Goal: Transaction & Acquisition: Download file/media

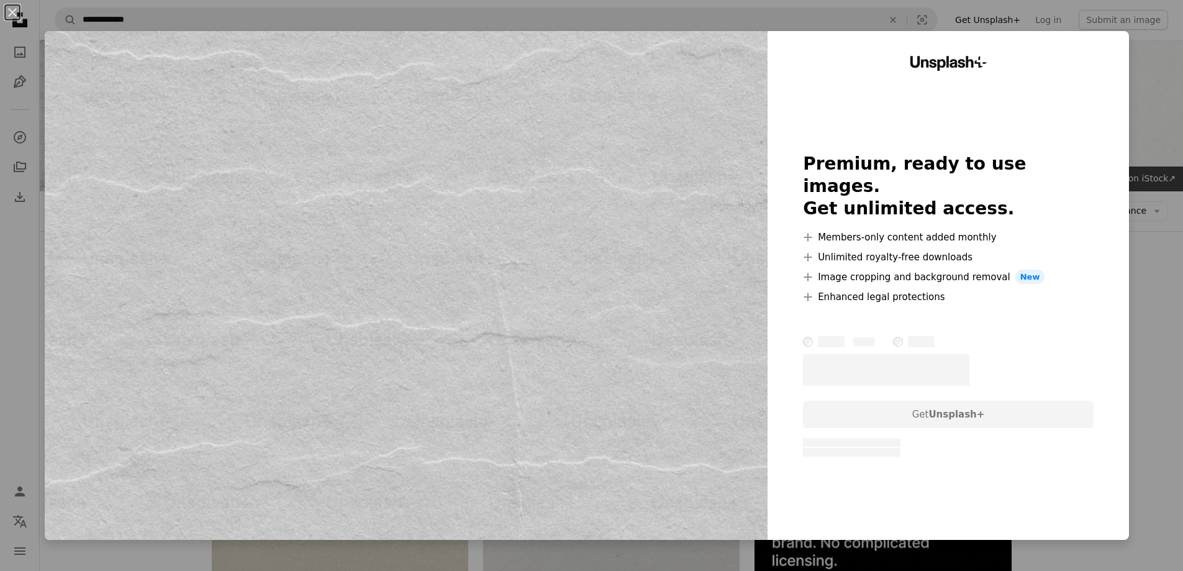
scroll to position [3104, 0]
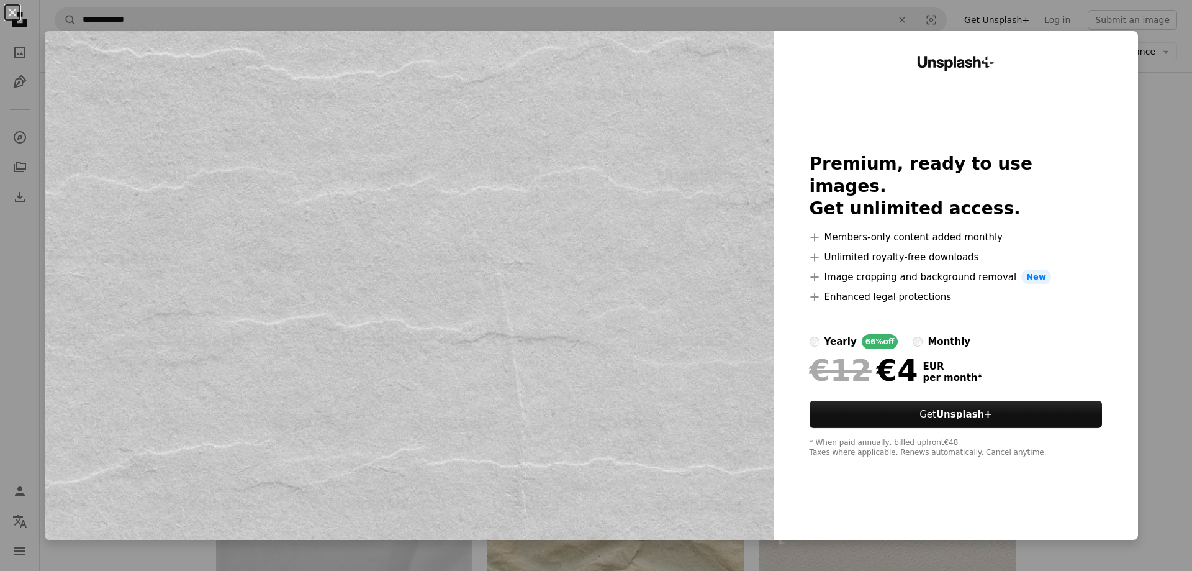
click at [1127, 188] on div "Unsplash+ Premium, ready to use images. Get unlimited access. A plus sign Membe…" at bounding box center [956, 285] width 364 height 508
click at [1160, 60] on div "An X shape Unsplash+ Premium, ready to use images. Get unlimited access. A plus…" at bounding box center [596, 285] width 1192 height 571
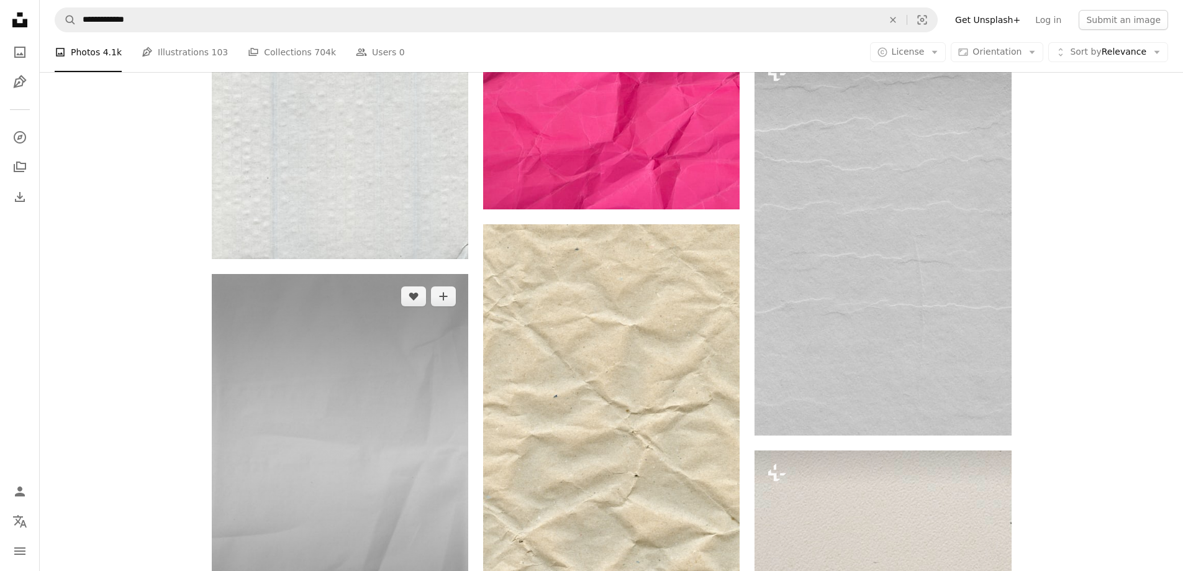
scroll to position [2918, 0]
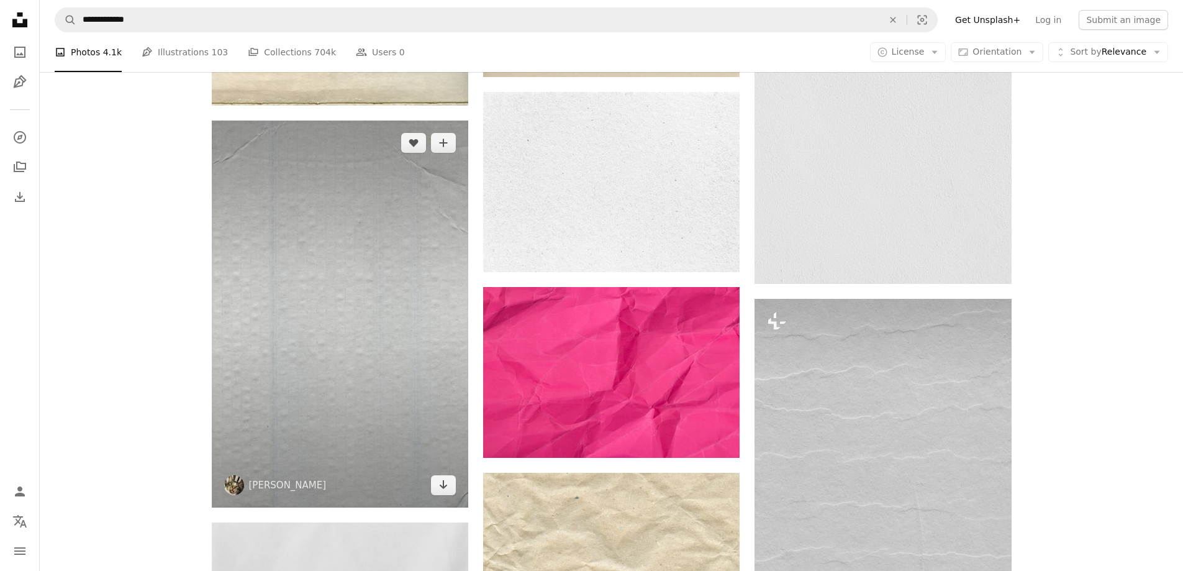
click at [413, 355] on img at bounding box center [340, 313] width 256 height 387
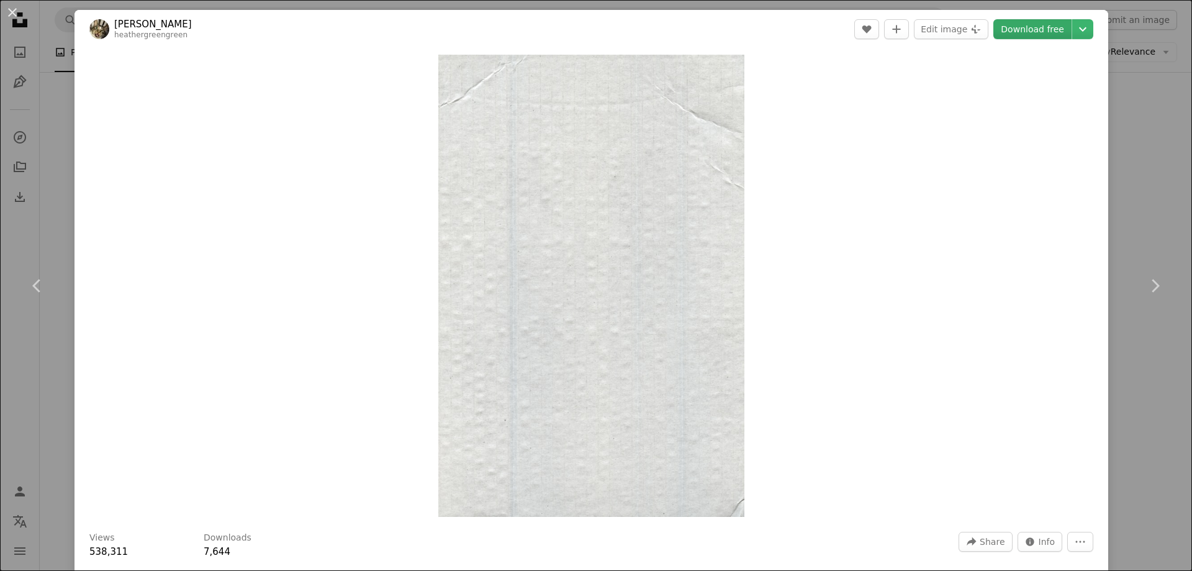
click at [1005, 34] on link "Download free" at bounding box center [1032, 29] width 78 height 20
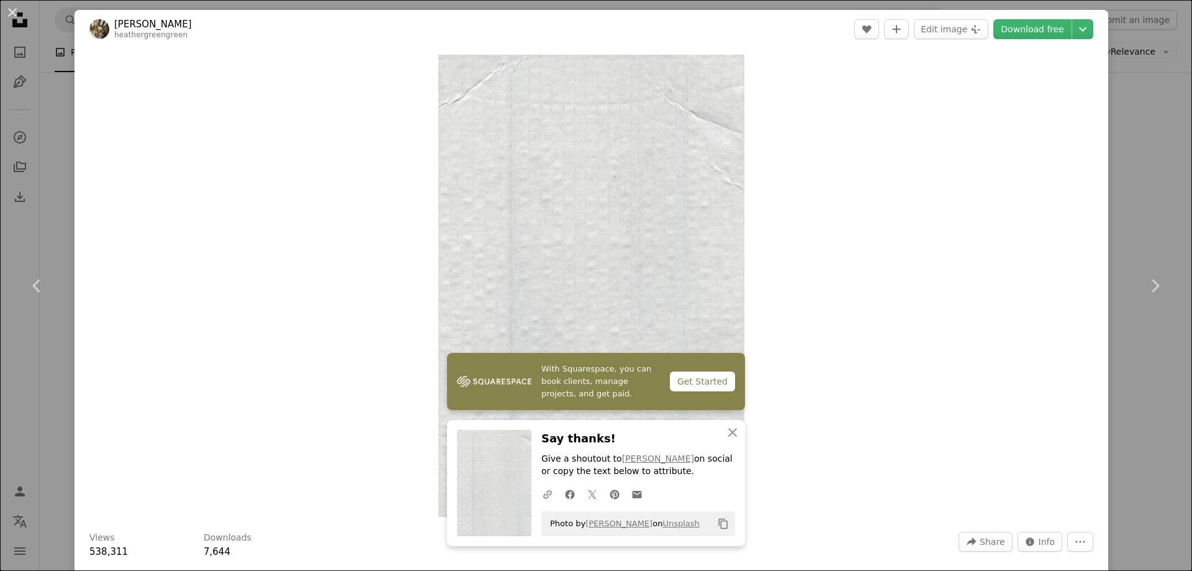
click at [17, 11] on button "An X shape" at bounding box center [12, 12] width 15 height 15
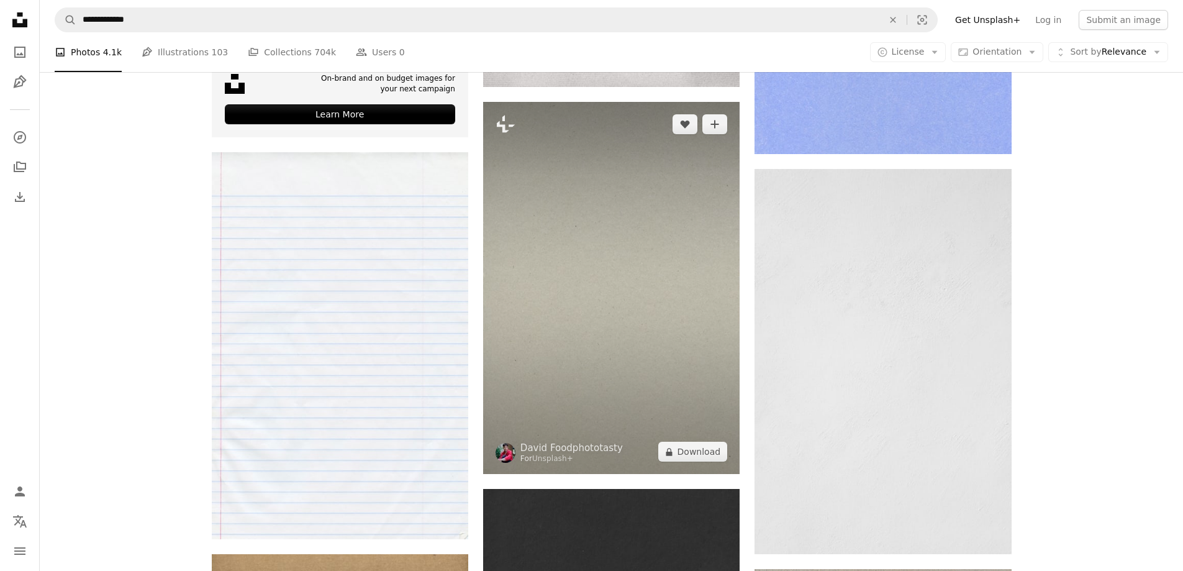
scroll to position [4098, 0]
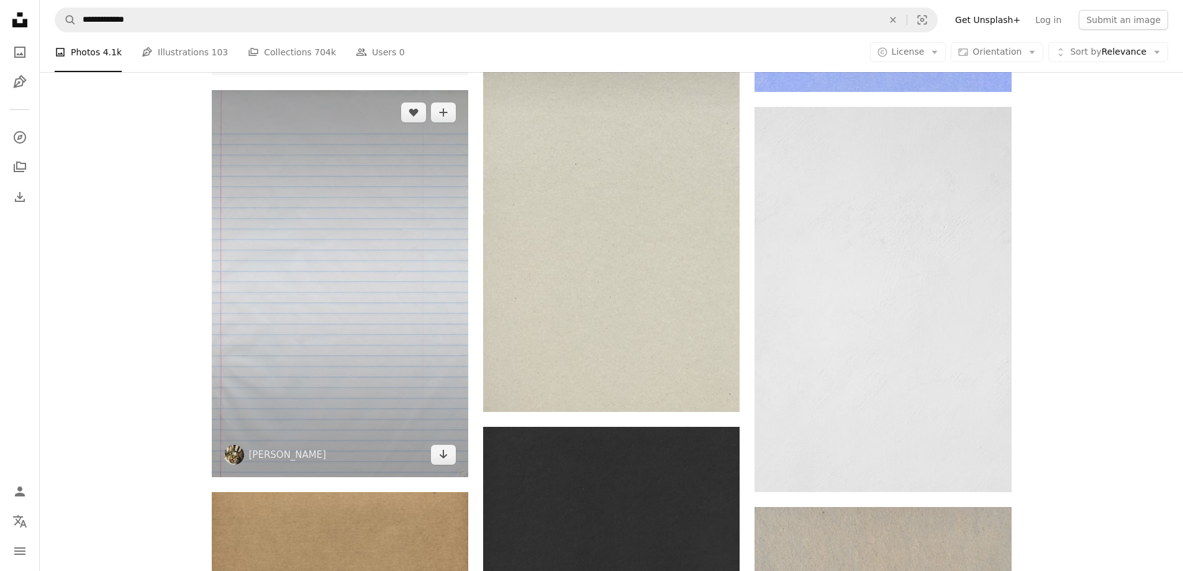
click at [365, 208] on img at bounding box center [340, 283] width 256 height 387
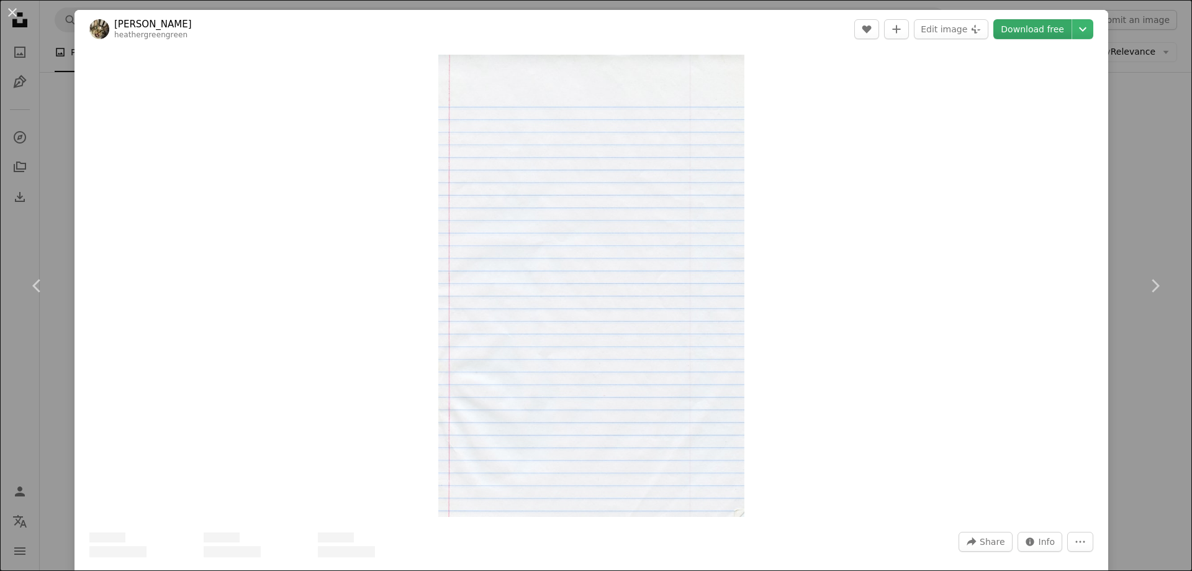
click at [1050, 21] on link "Download free" at bounding box center [1032, 29] width 78 height 20
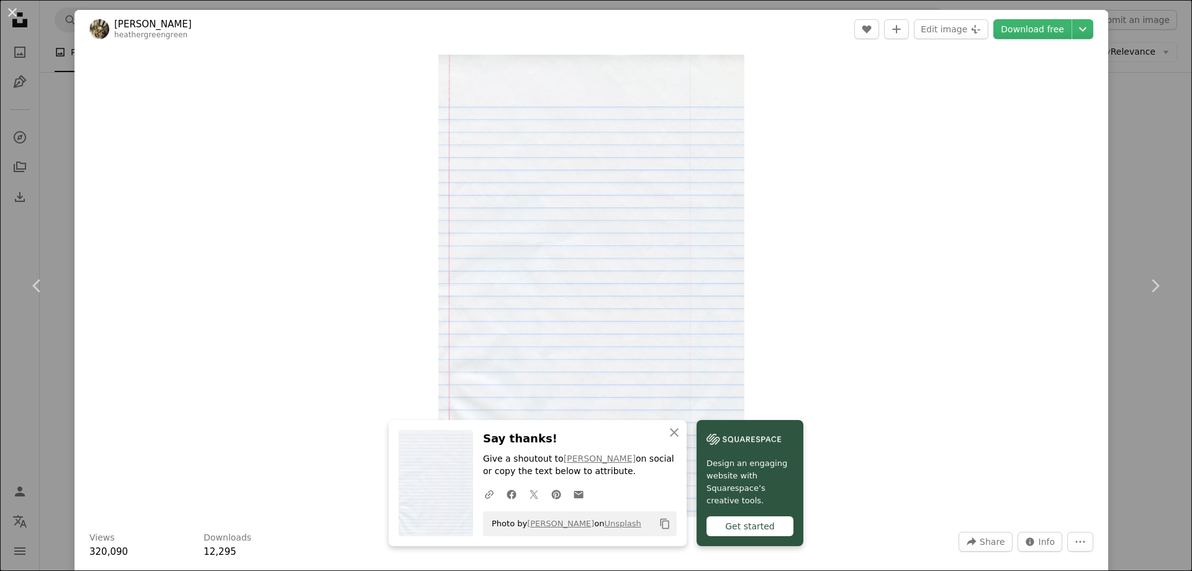
click at [57, 372] on div "An X shape Chevron left Chevron right An X shape Close Say thanks! Give a shout…" at bounding box center [596, 285] width 1192 height 571
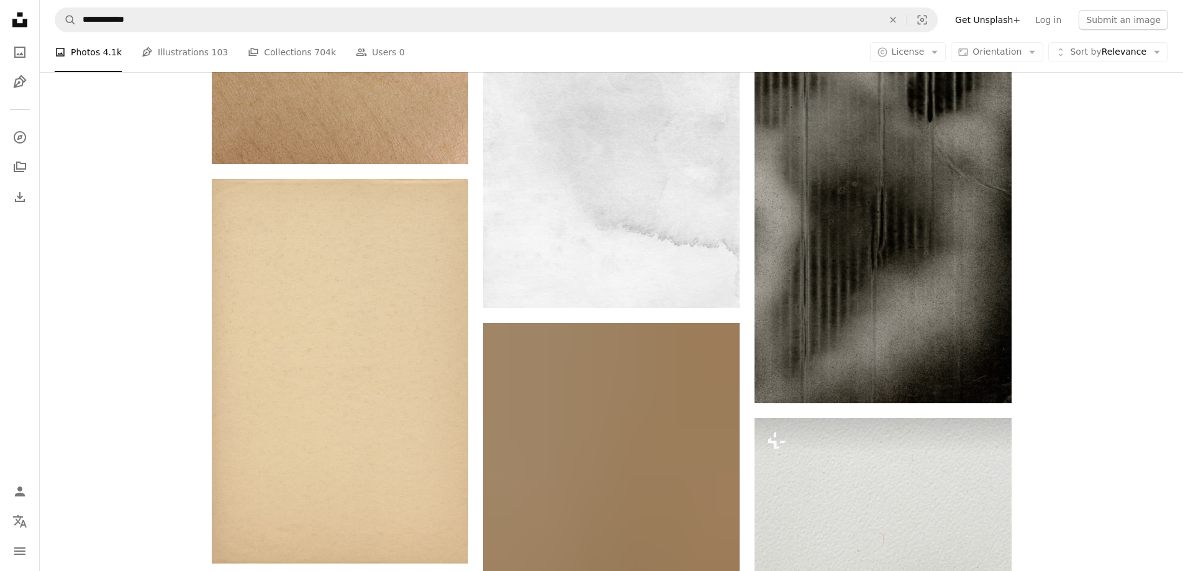
scroll to position [4905, 0]
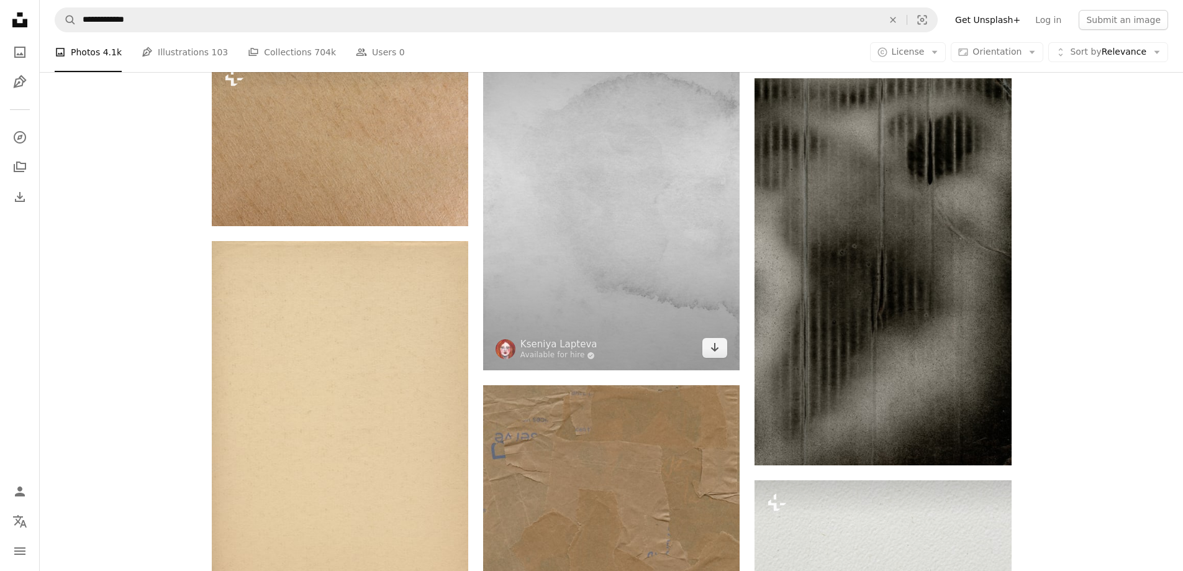
click at [679, 292] on img at bounding box center [611, 183] width 256 height 373
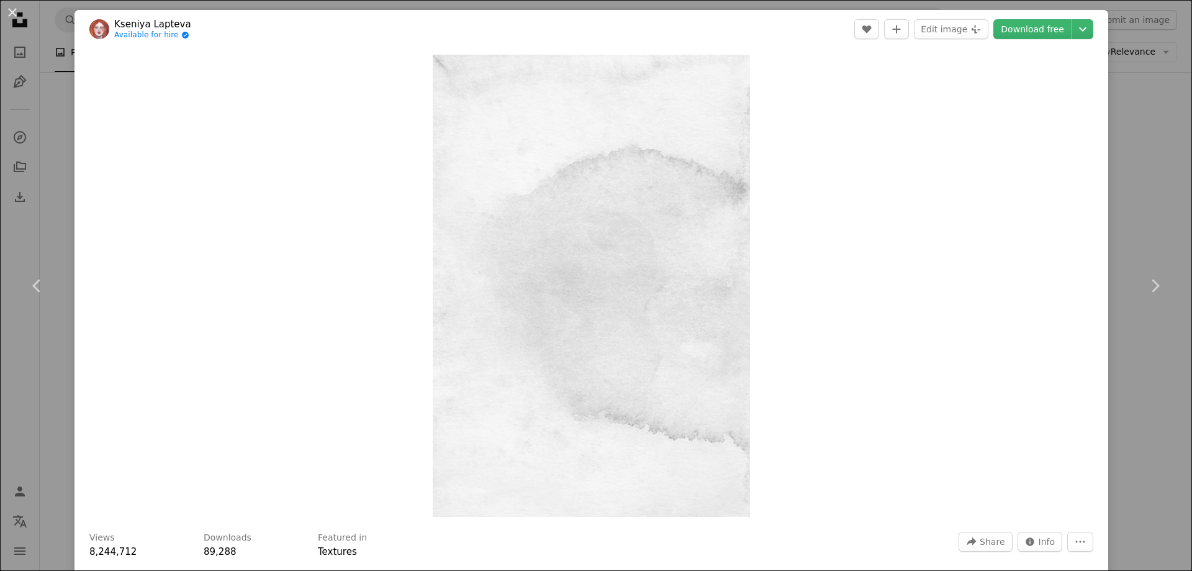
click at [864, 120] on div "Zoom in" at bounding box center [592, 285] width 1034 height 474
click at [1028, 32] on link "Download free" at bounding box center [1032, 29] width 78 height 20
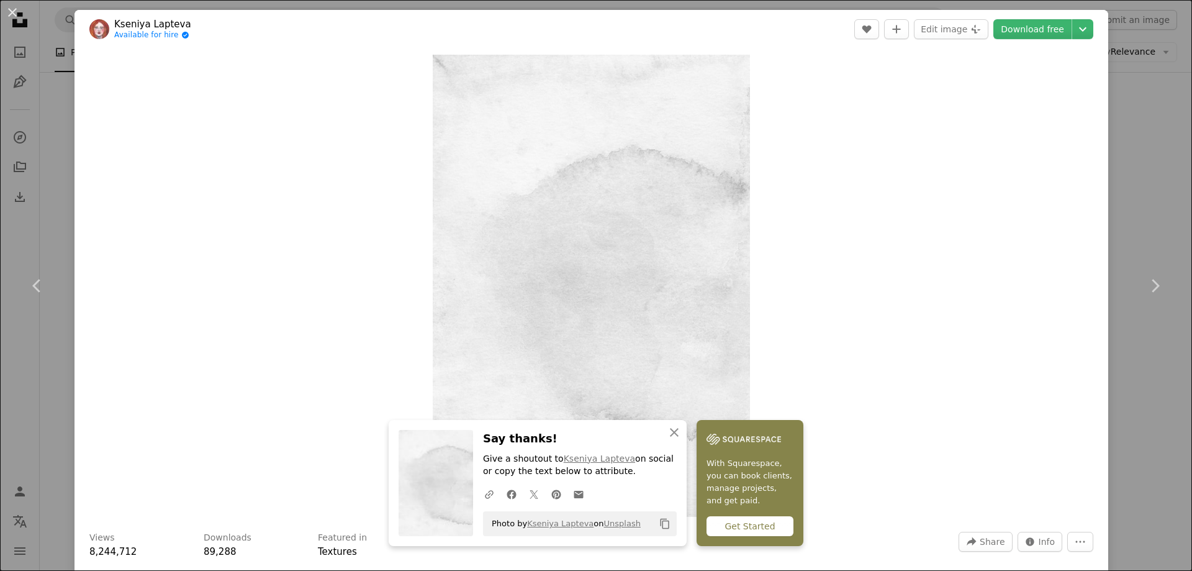
click at [37, 384] on div "An X shape Chevron left Chevron right An X shape Close Say thanks! Give a shout…" at bounding box center [596, 285] width 1192 height 571
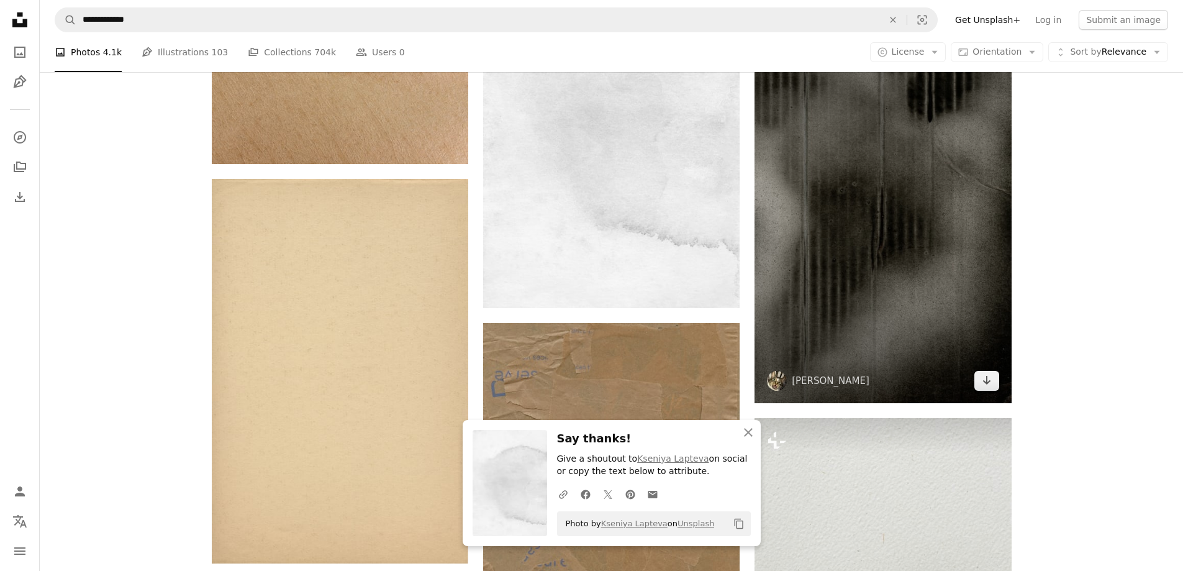
scroll to position [4905, 0]
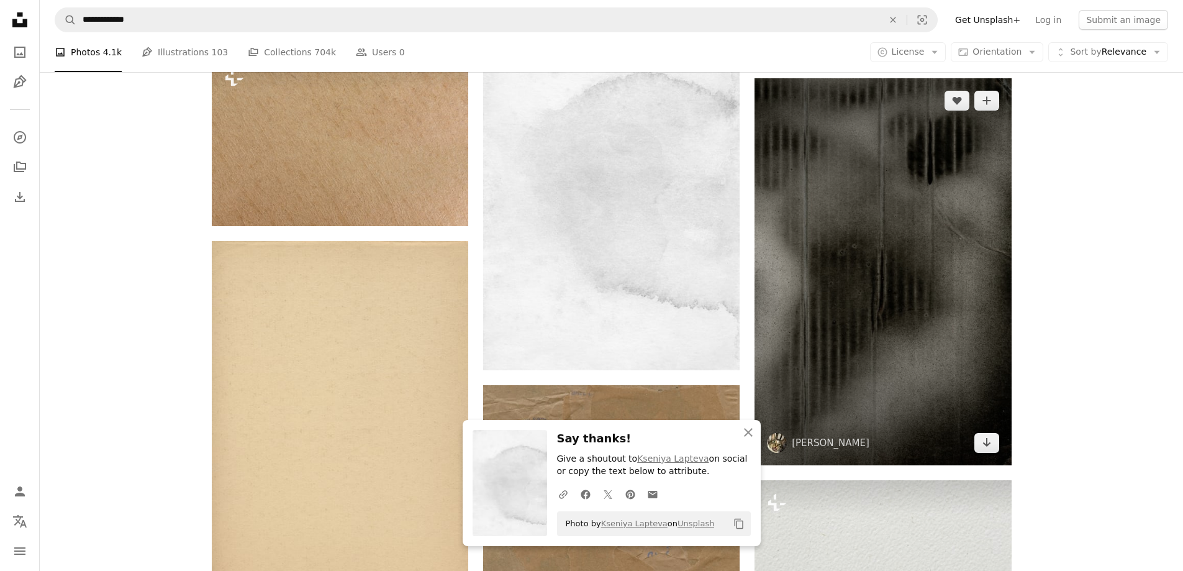
click at [816, 337] on img at bounding box center [882, 271] width 256 height 387
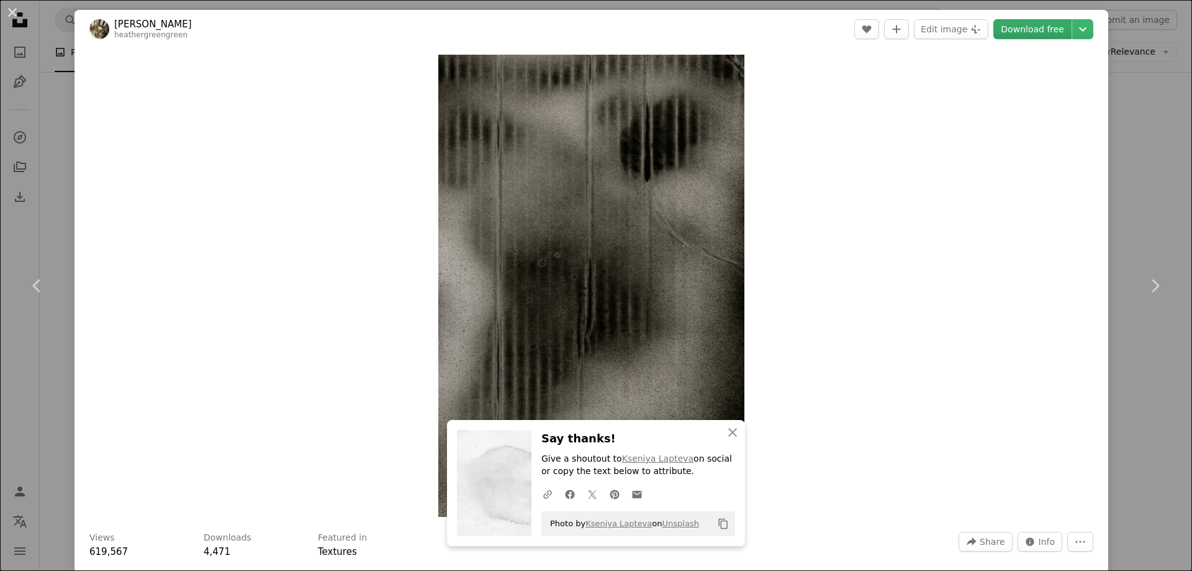
click at [1011, 27] on link "Download free" at bounding box center [1032, 29] width 78 height 20
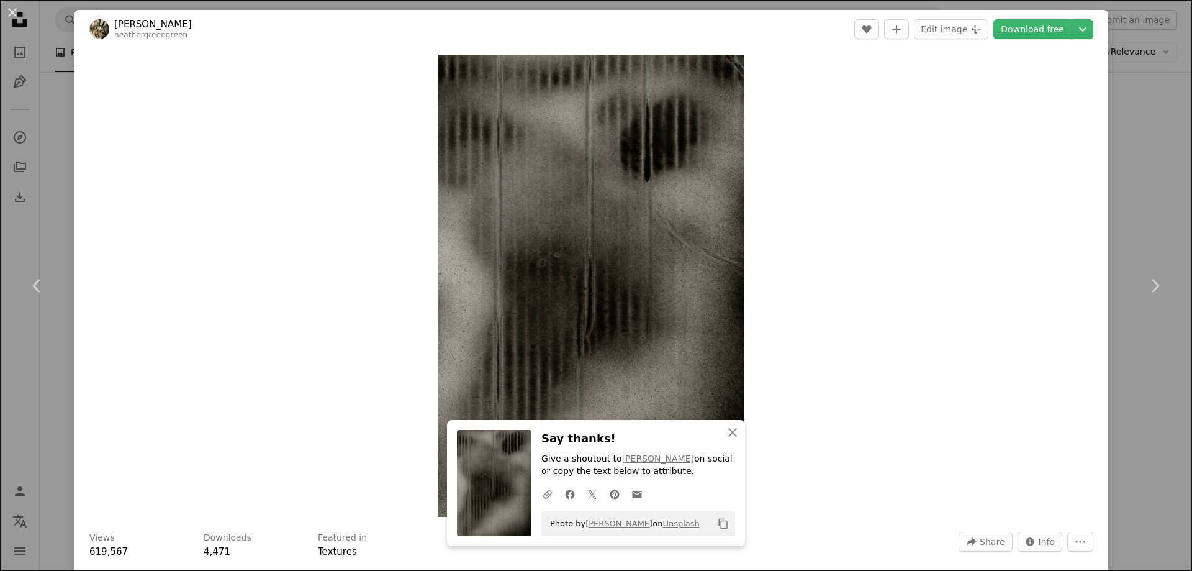
click at [47, 389] on div "An X shape Chevron left Chevron right An X shape Close Say thanks! Give a shout…" at bounding box center [596, 285] width 1192 height 571
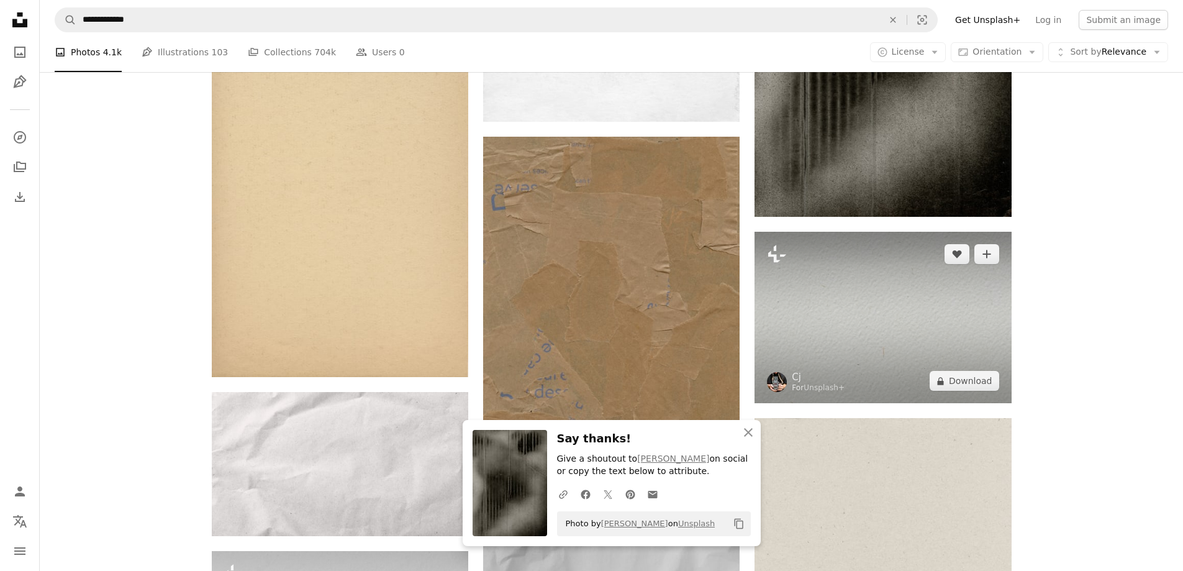
scroll to position [5277, 0]
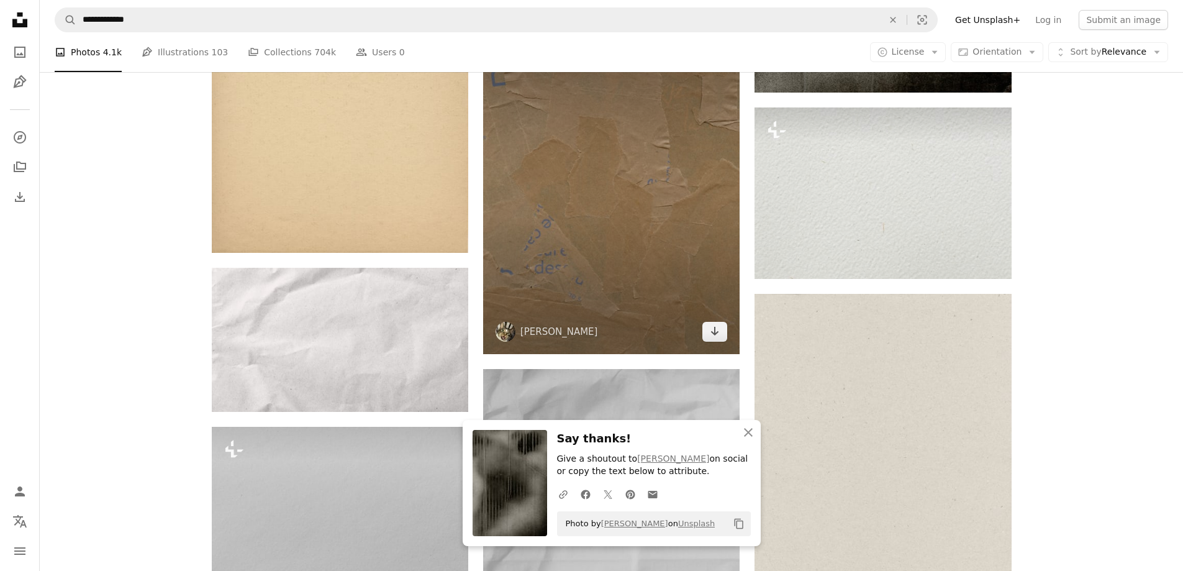
click at [662, 300] on img at bounding box center [611, 182] width 256 height 341
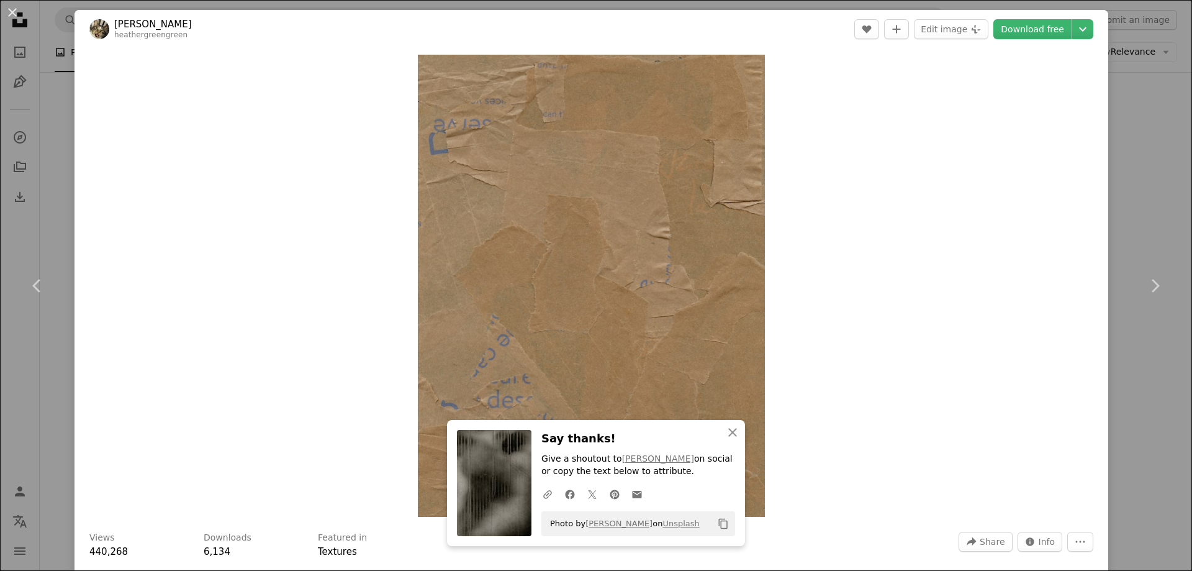
click at [50, 448] on div "An X shape Chevron left Chevron right An X shape Close Say thanks! Give a shout…" at bounding box center [596, 285] width 1192 height 571
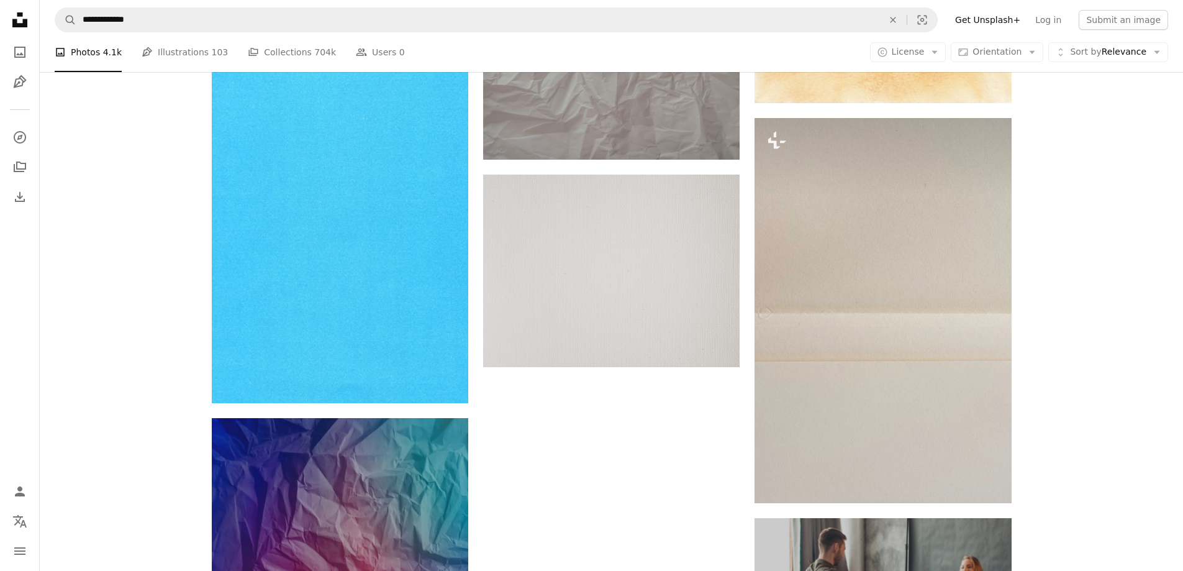
scroll to position [6333, 0]
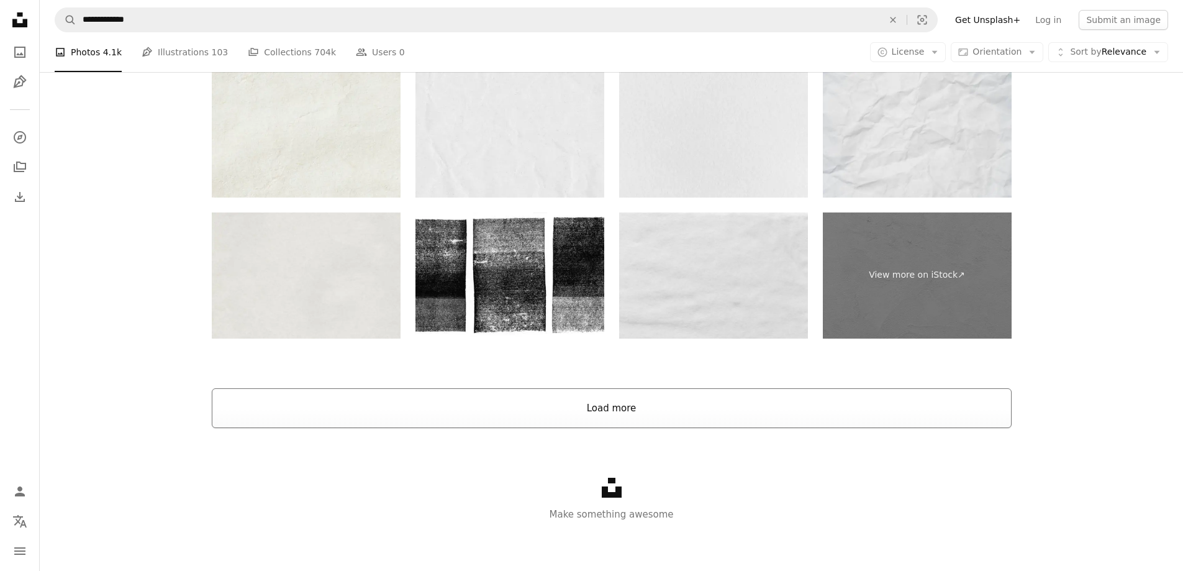
click at [644, 427] on button "Load more" at bounding box center [612, 408] width 800 height 40
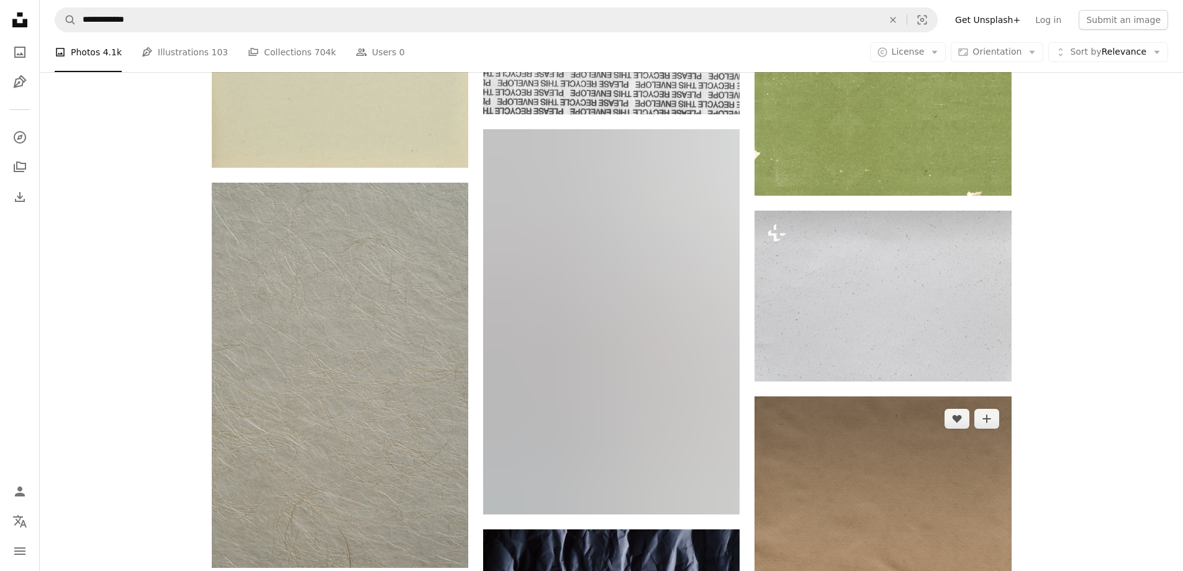
scroll to position [8878, 0]
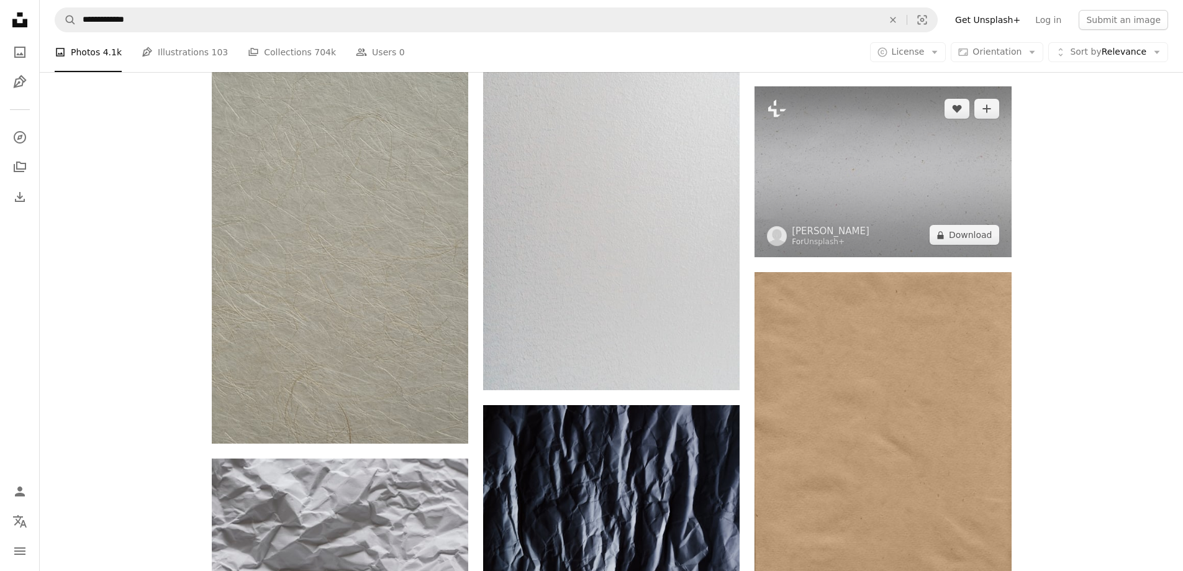
click at [883, 183] on img at bounding box center [882, 171] width 256 height 171
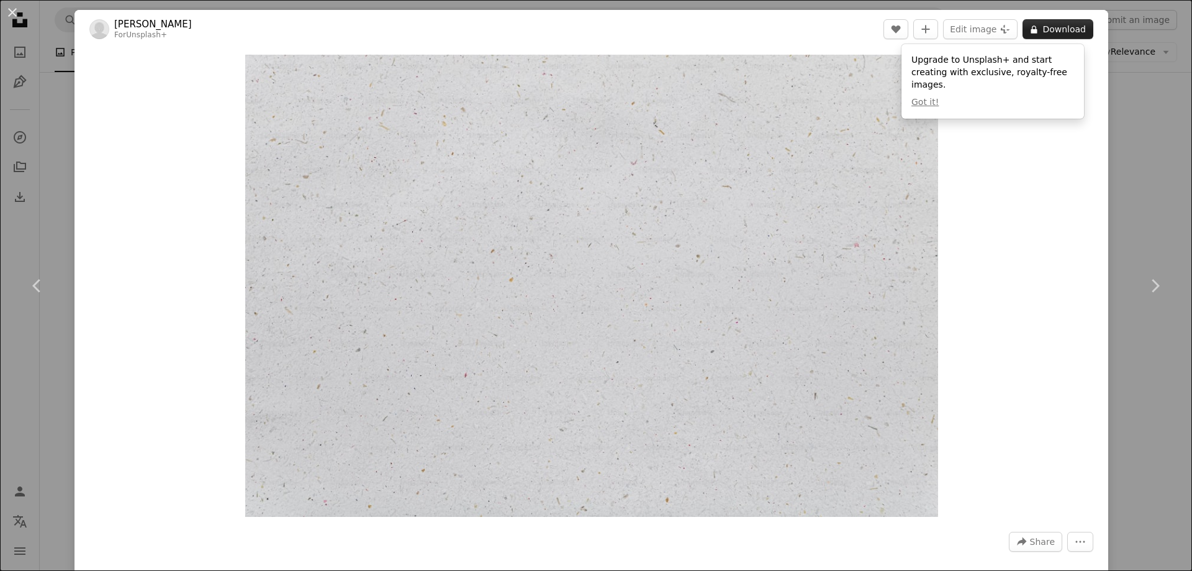
click at [1042, 26] on button "A lock Download" at bounding box center [1058, 29] width 71 height 20
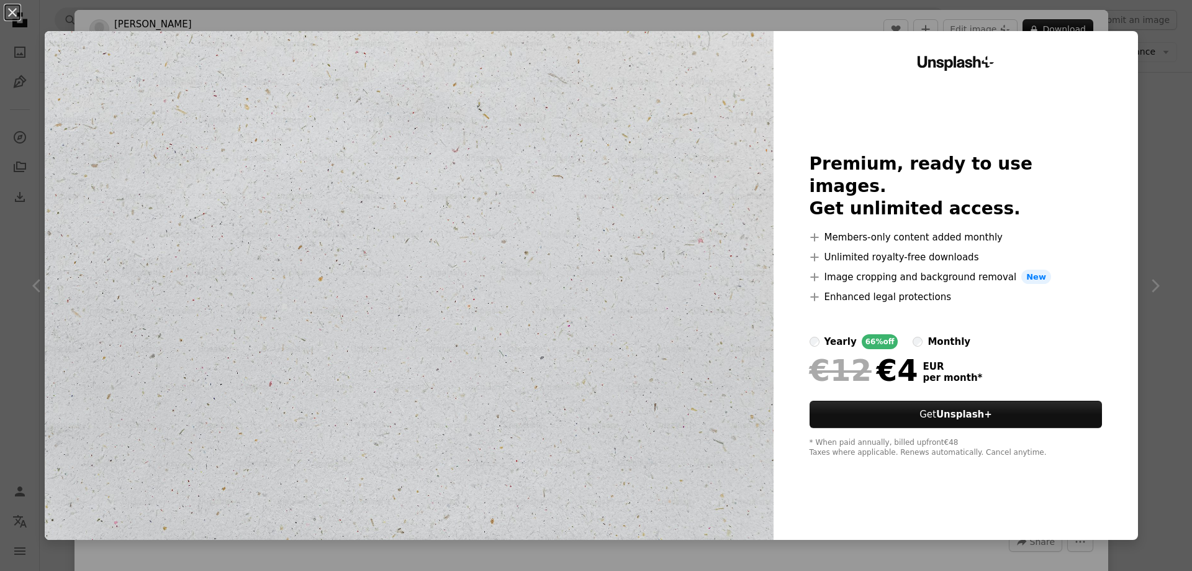
click at [1142, 37] on div "An X shape Unsplash+ Premium, ready to use images. Get unlimited access. A plus…" at bounding box center [596, 285] width 1192 height 571
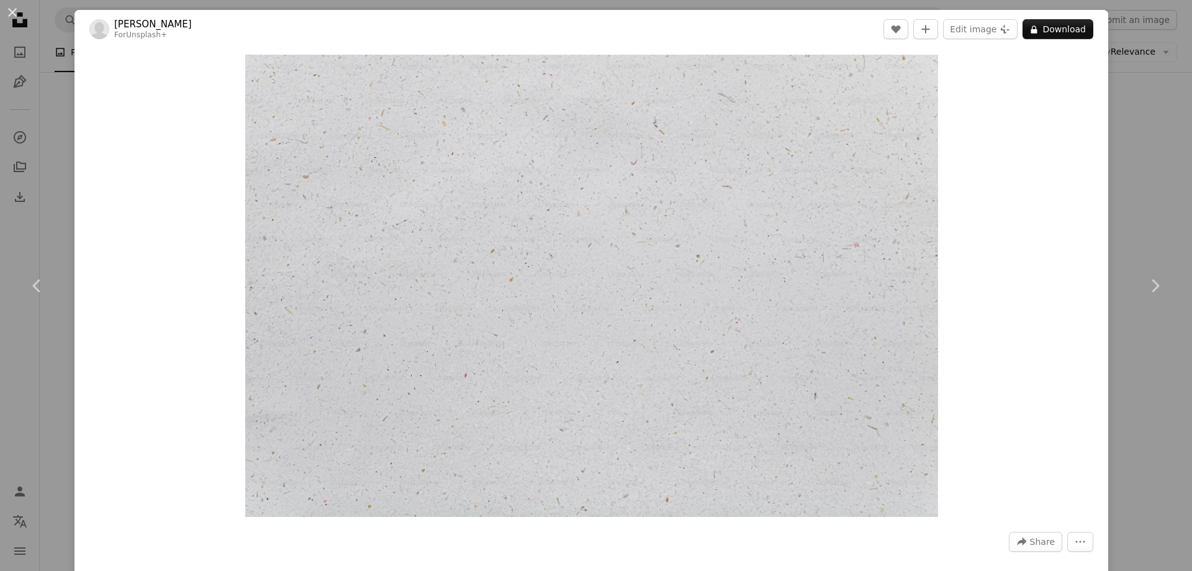
click at [1142, 37] on div "An X shape Chevron left Chevron right [PERSON_NAME] For Unsplash+ A heart A plu…" at bounding box center [596, 285] width 1192 height 571
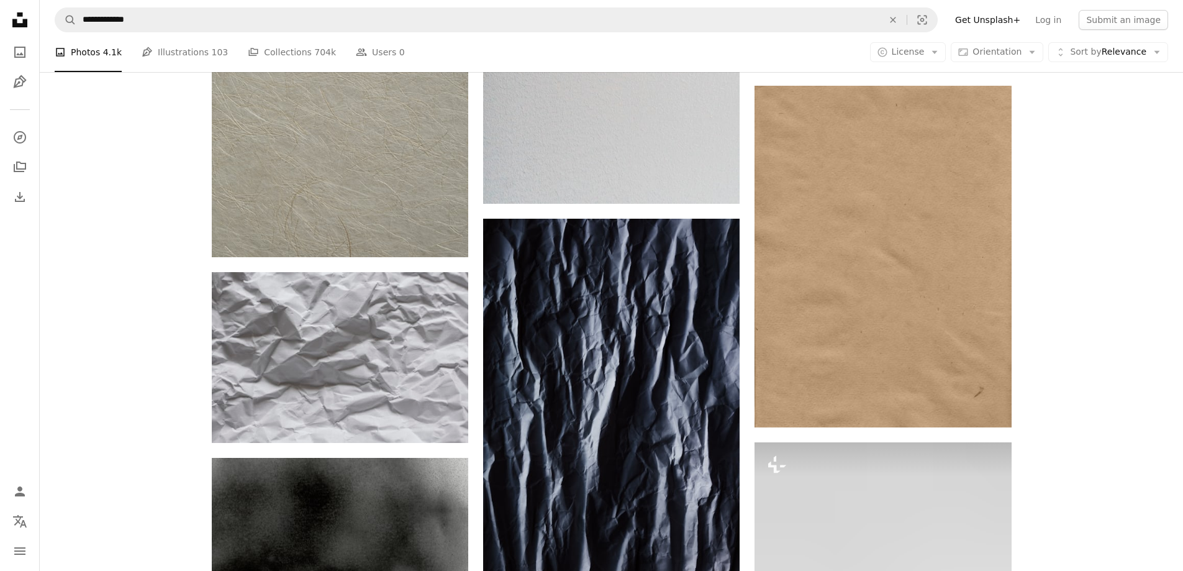
scroll to position [8816, 0]
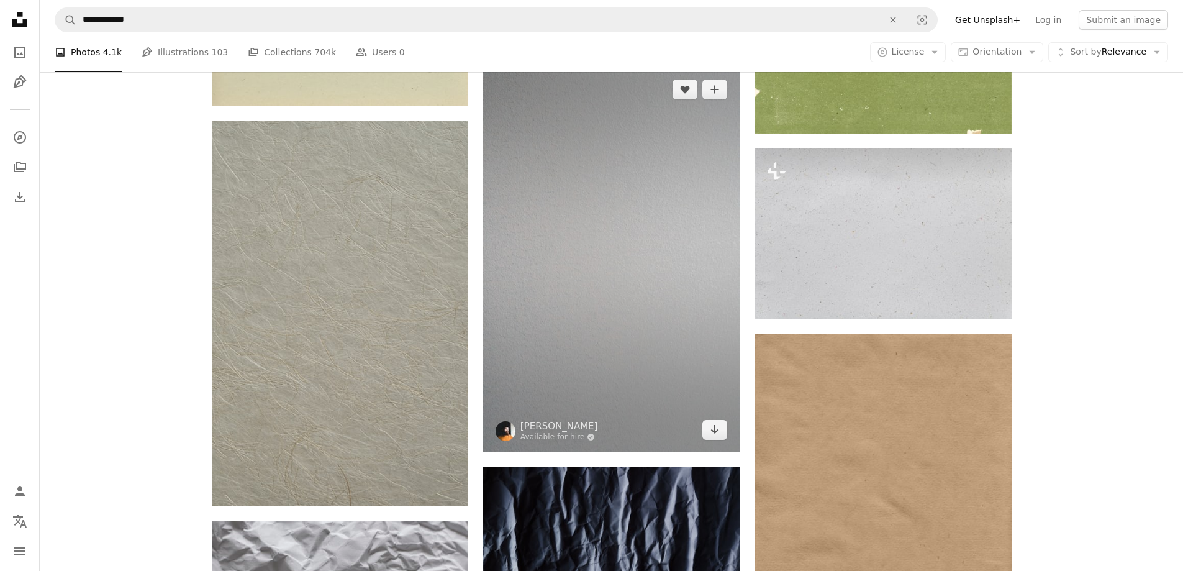
click at [674, 278] on img at bounding box center [611, 259] width 256 height 385
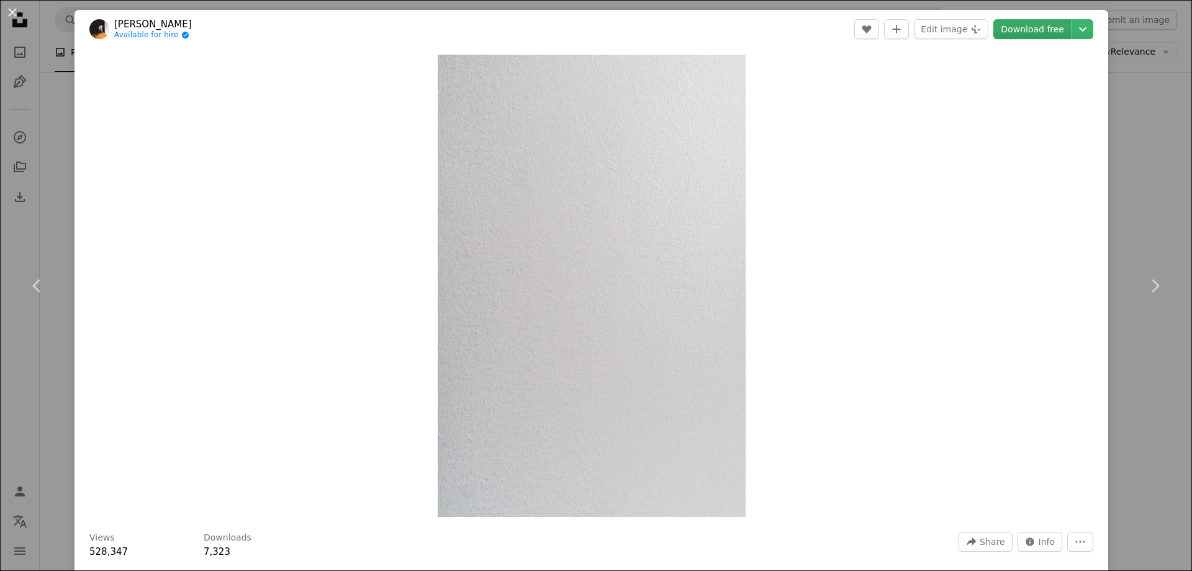
click at [1026, 22] on link "Download free" at bounding box center [1032, 29] width 78 height 20
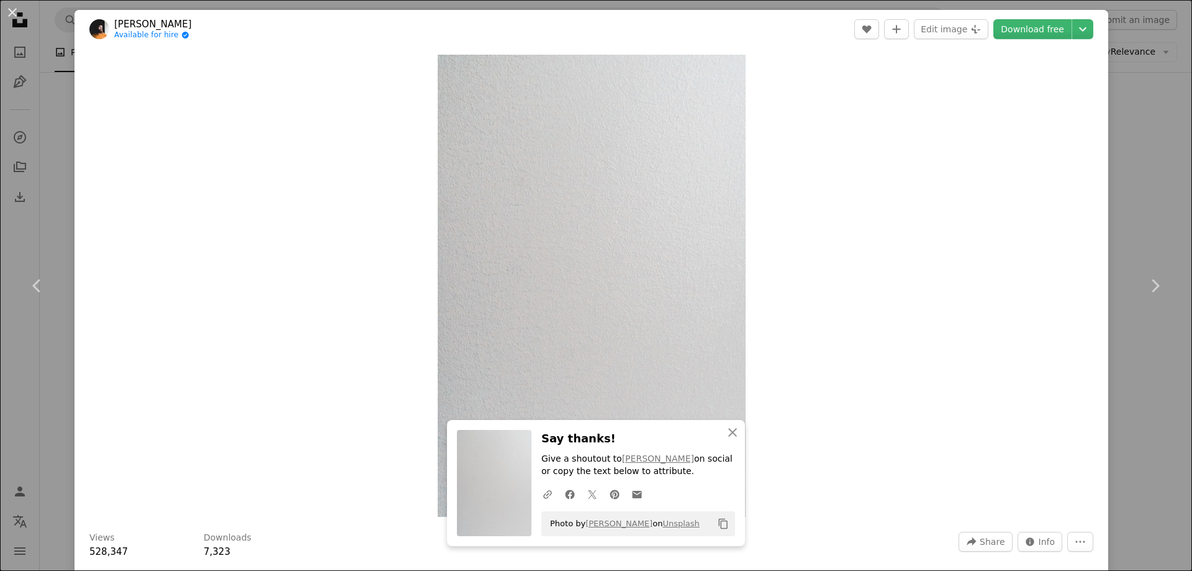
click at [1123, 101] on div "An X shape Chevron left Chevron right An X shape Close Say thanks! Give a shout…" at bounding box center [596, 285] width 1192 height 571
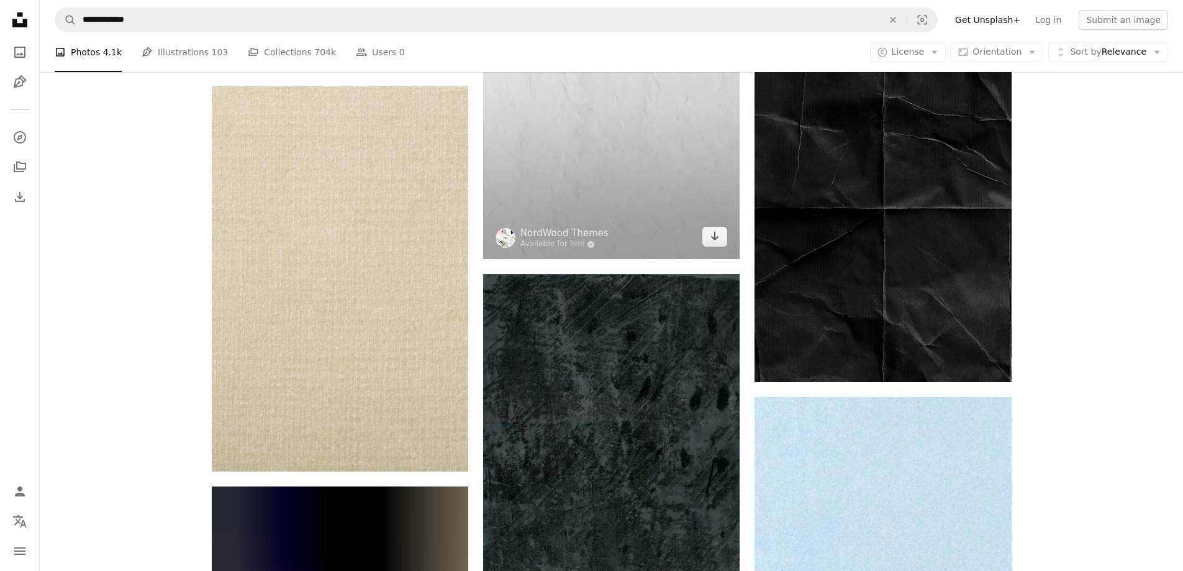
scroll to position [13349, 0]
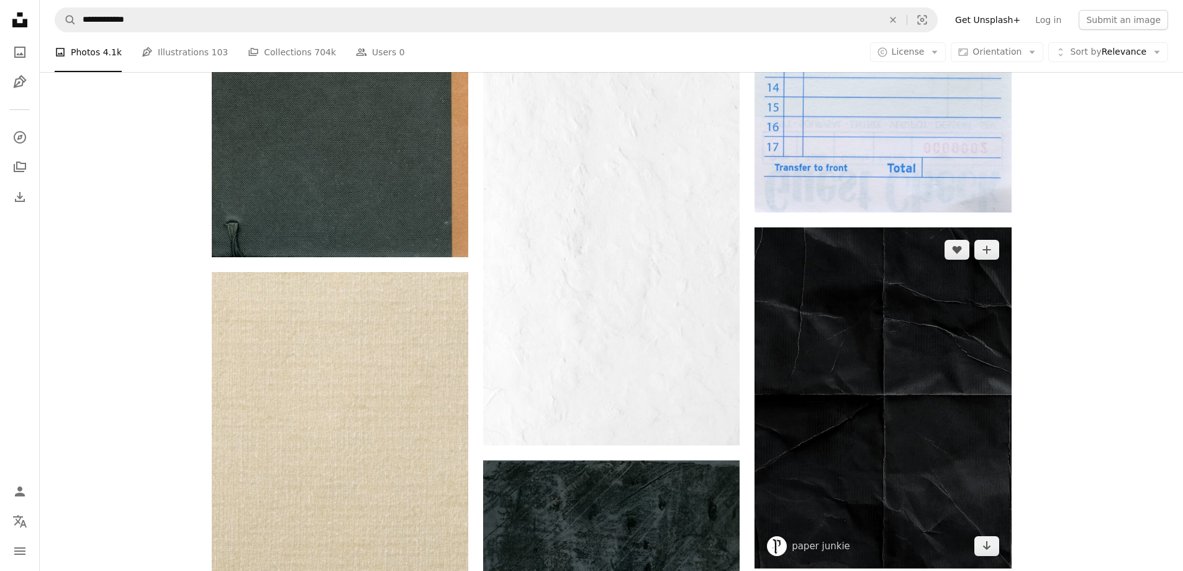
click at [884, 355] on img at bounding box center [882, 397] width 256 height 341
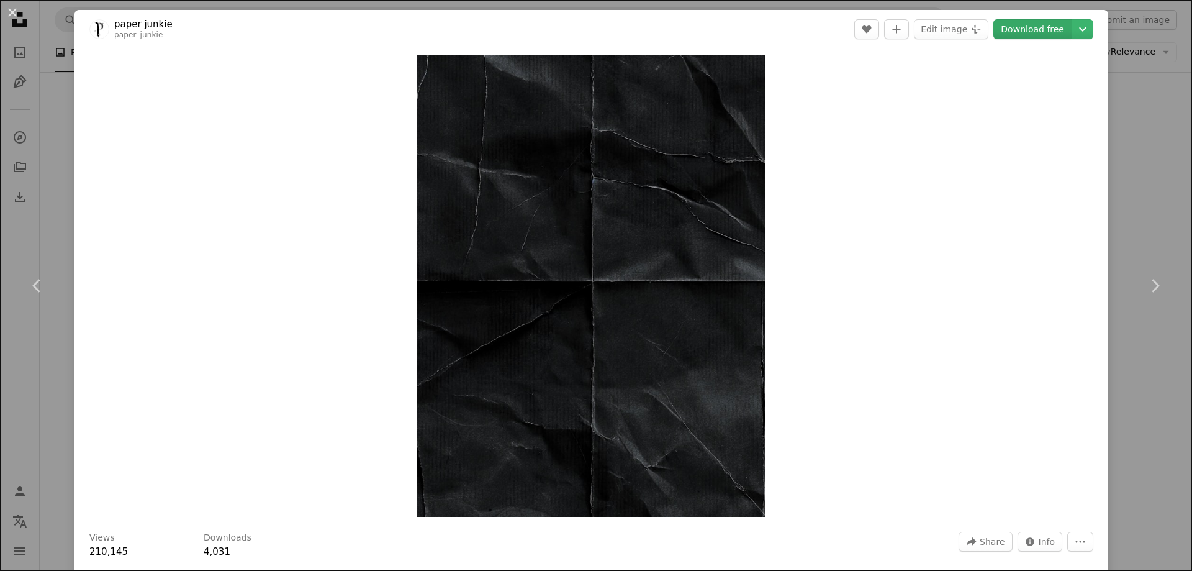
click at [1034, 34] on link "Download free" at bounding box center [1032, 29] width 78 height 20
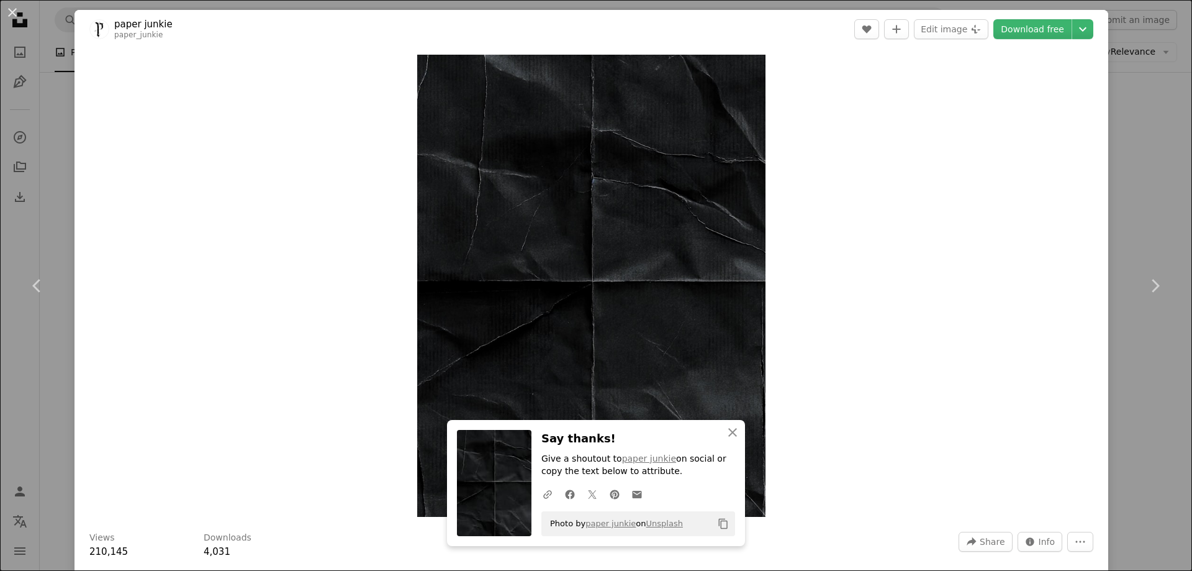
click at [16, 388] on div "An X shape Chevron left Chevron right An X shape Close Say thanks! Give a shout…" at bounding box center [596, 285] width 1192 height 571
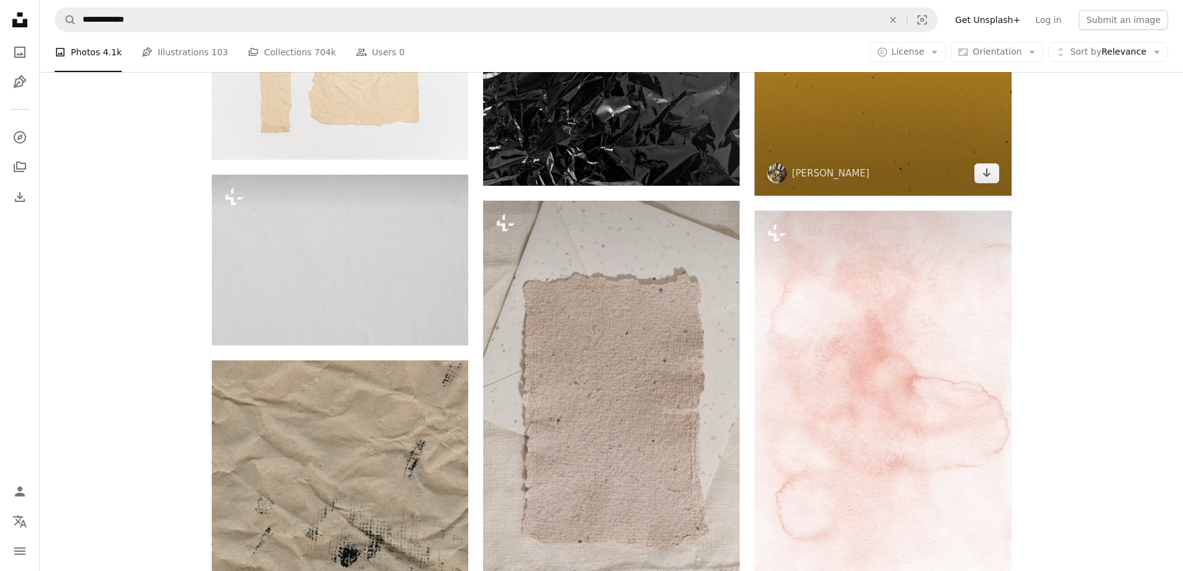
scroll to position [16763, 0]
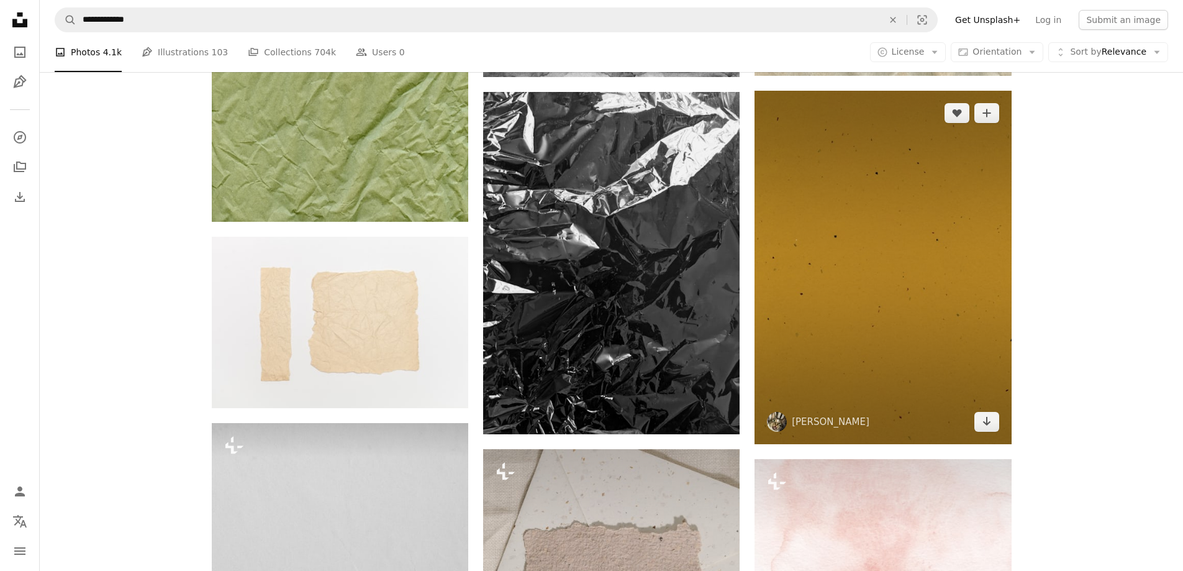
click at [923, 276] on img at bounding box center [882, 267] width 256 height 353
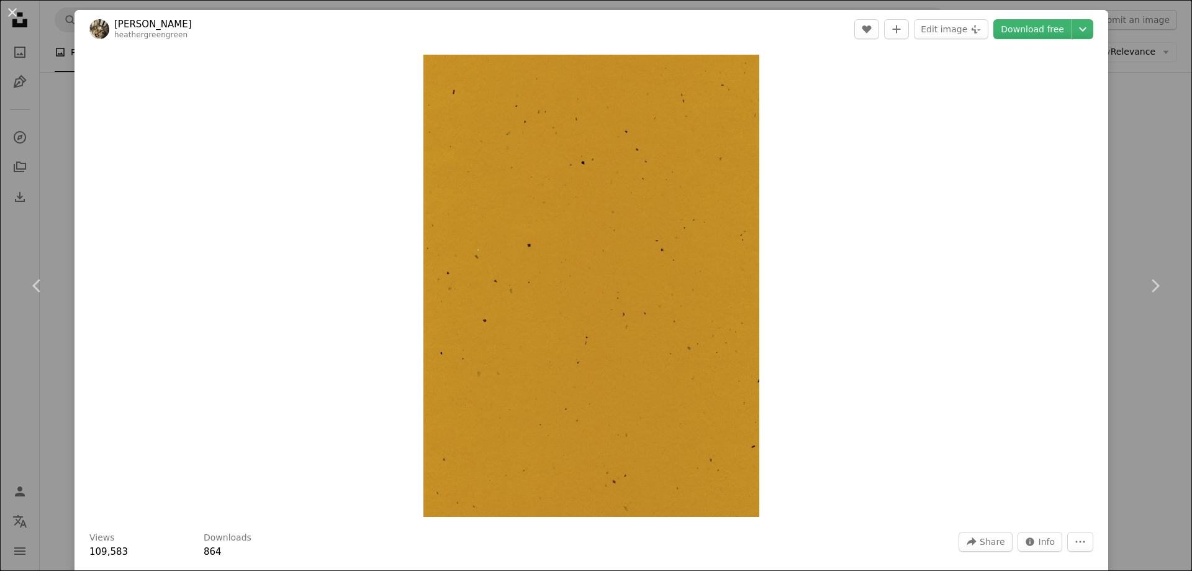
click at [45, 390] on div "An X shape Chevron left Chevron right [PERSON_NAME] heathergreengreen A heart A…" at bounding box center [596, 285] width 1192 height 571
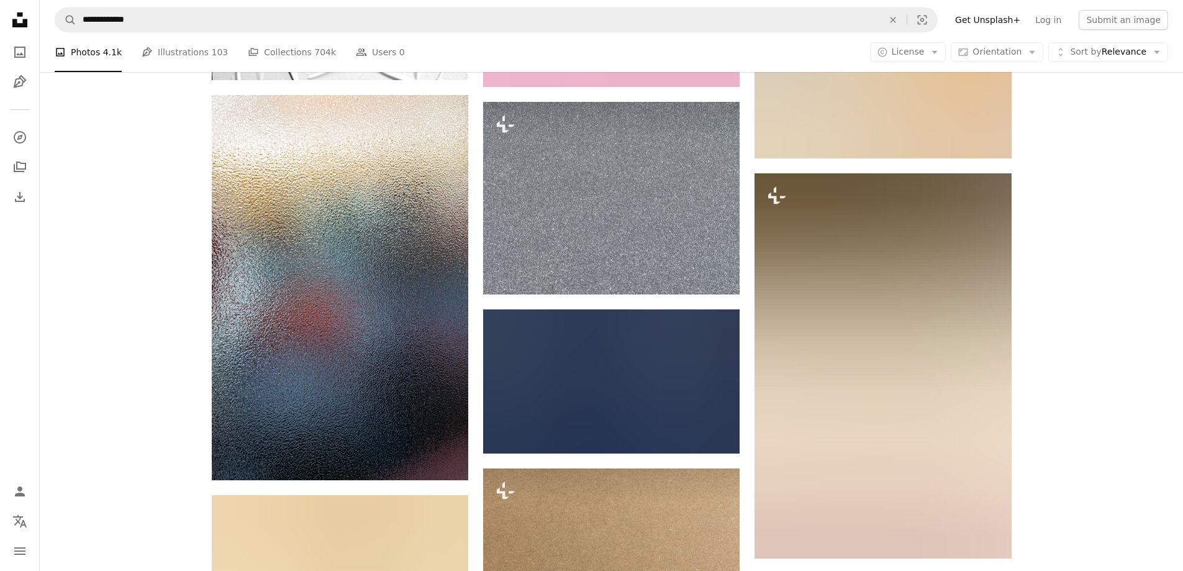
scroll to position [21482, 0]
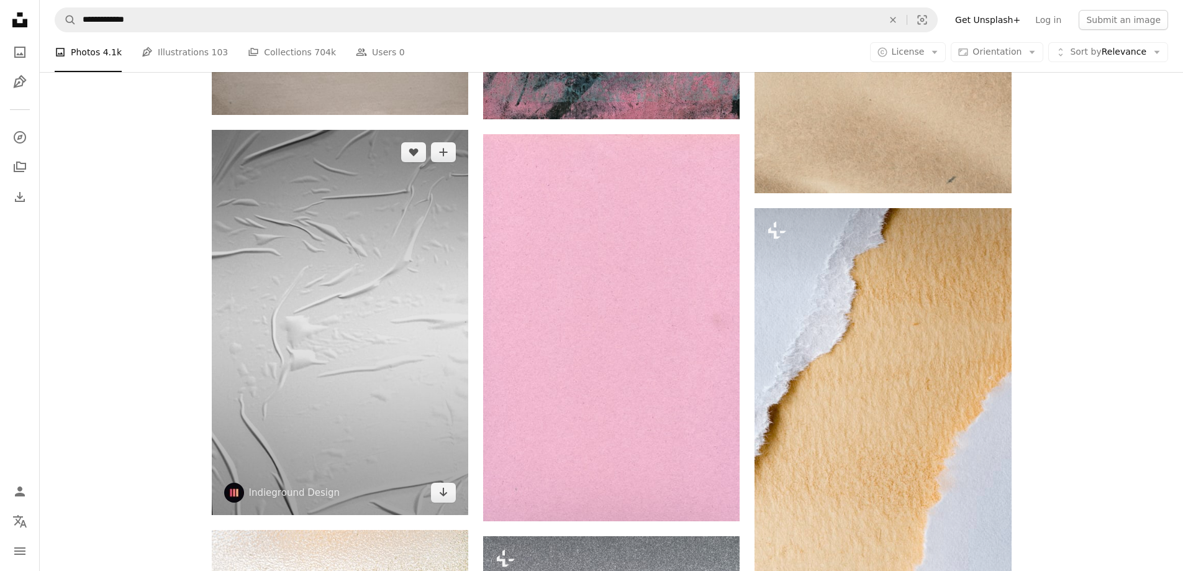
click at [392, 319] on img at bounding box center [340, 322] width 256 height 385
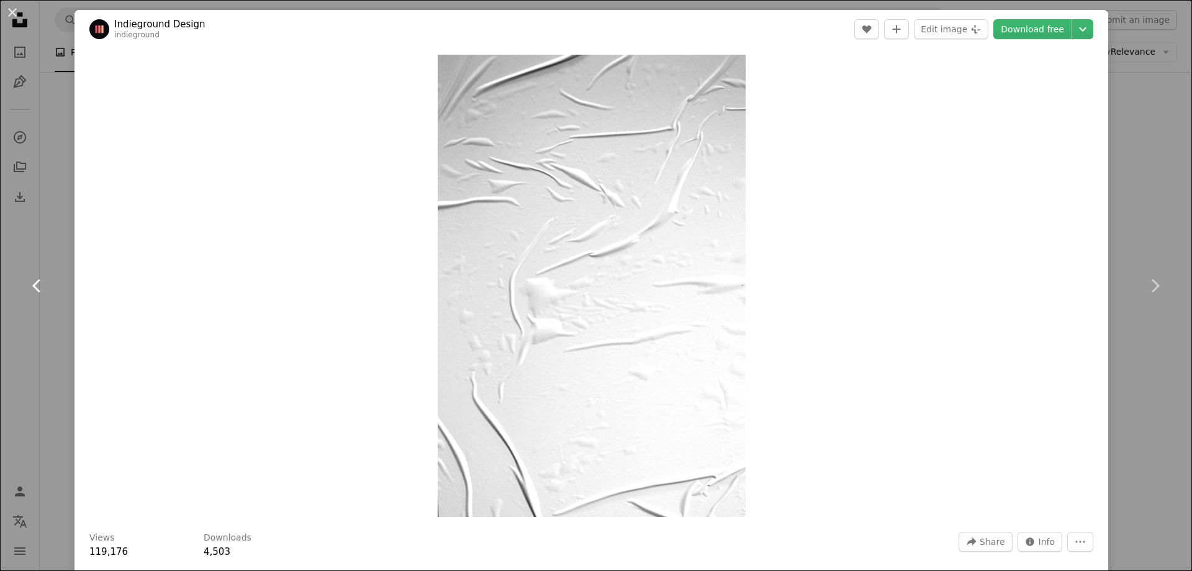
click at [27, 325] on link "Chevron left" at bounding box center [37, 285] width 75 height 119
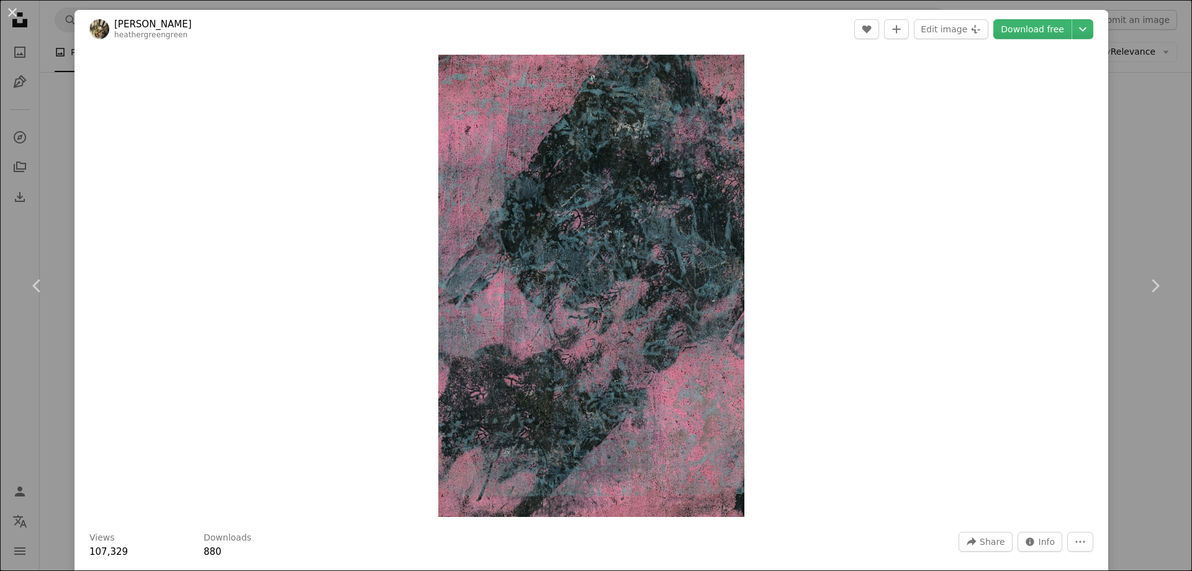
click at [1142, 170] on div "An X shape Chevron left Chevron right [PERSON_NAME] heathergreengreen A heart A…" at bounding box center [596, 285] width 1192 height 571
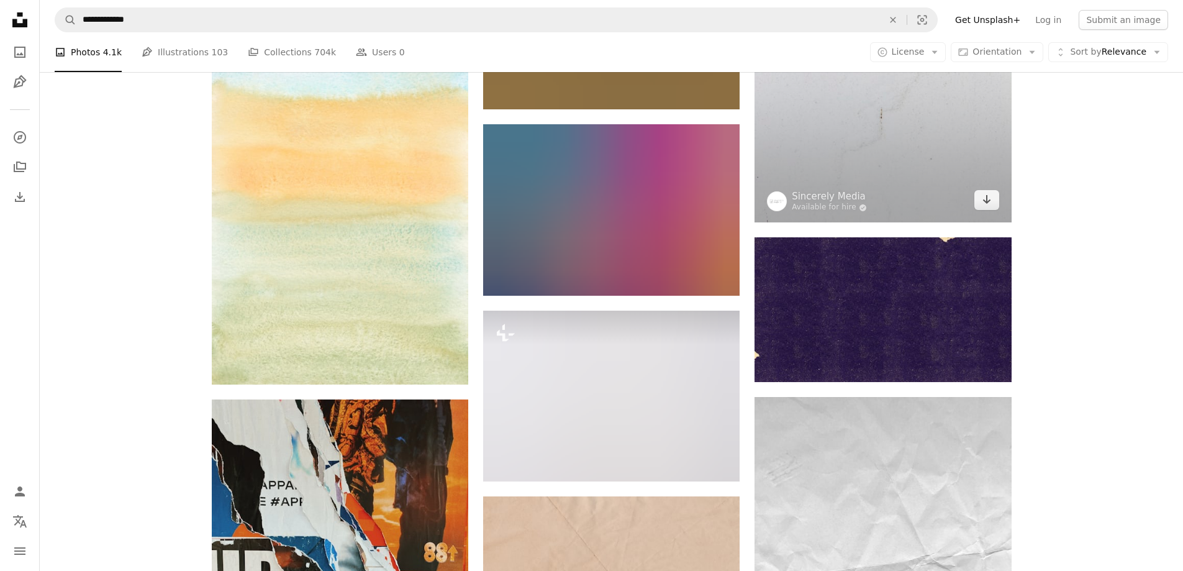
scroll to position [23903, 0]
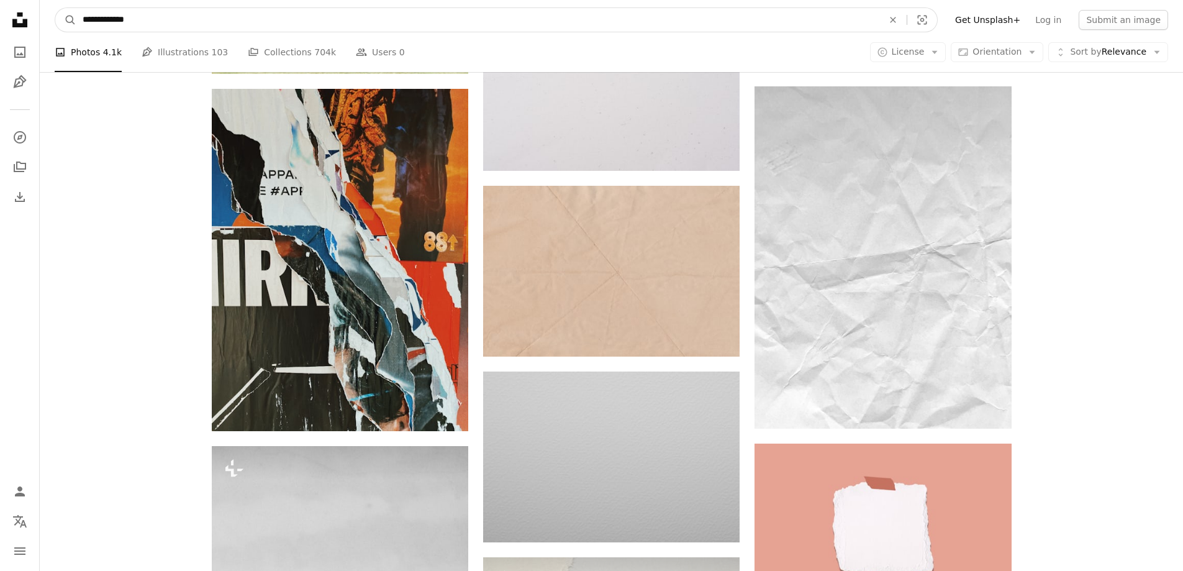
click at [260, 22] on input "**********" at bounding box center [477, 20] width 803 height 24
drag, startPoint x: 139, startPoint y: 19, endPoint x: 58, endPoint y: 19, distance: 81.3
click at [58, 19] on form "**********" at bounding box center [496, 19] width 883 height 25
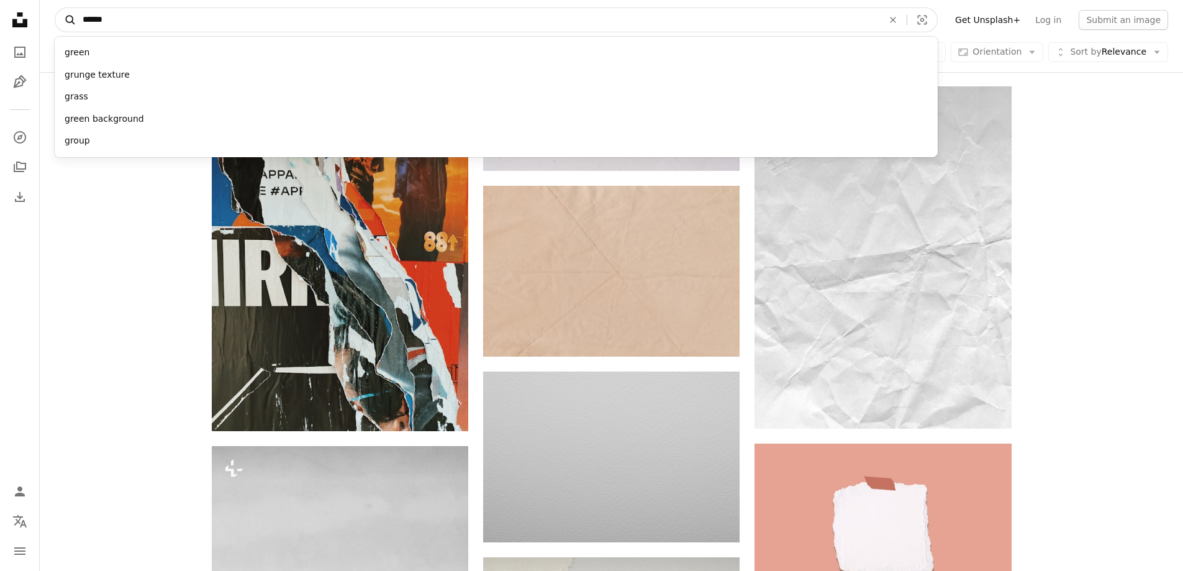
type input "******"
click at [55, 8] on button "A magnifying glass" at bounding box center [65, 20] width 21 height 24
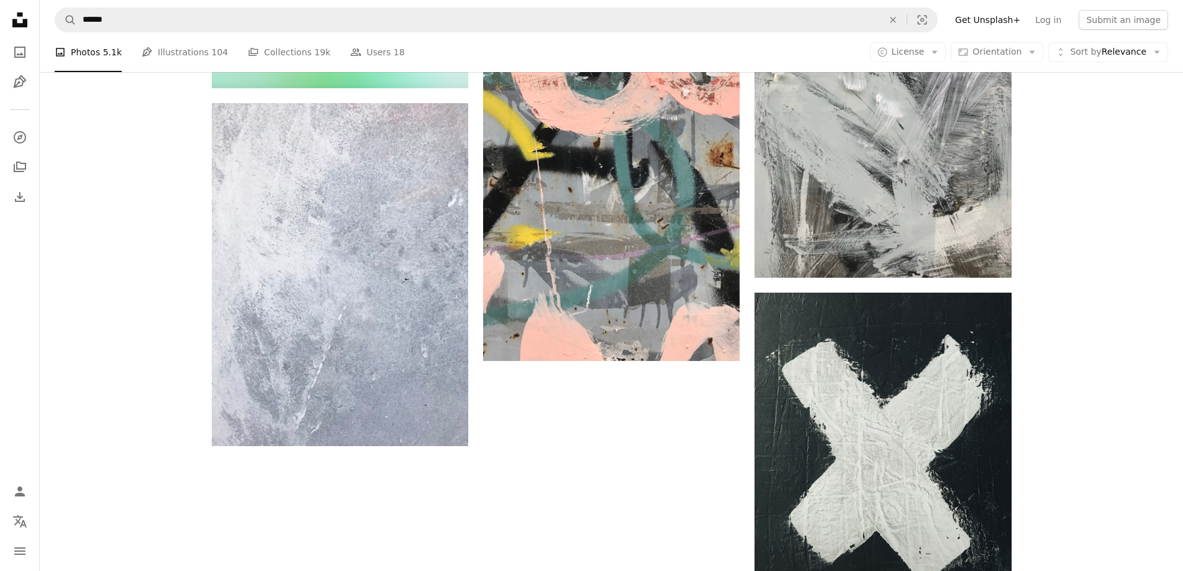
scroll to position [2742, 0]
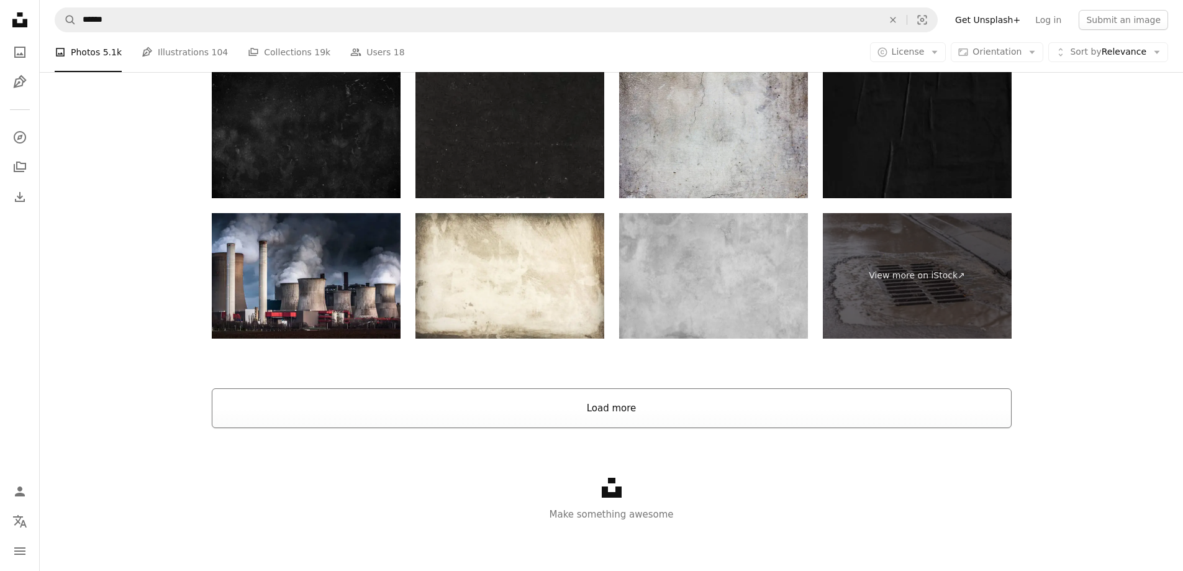
click at [752, 412] on button "Load more" at bounding box center [612, 408] width 800 height 40
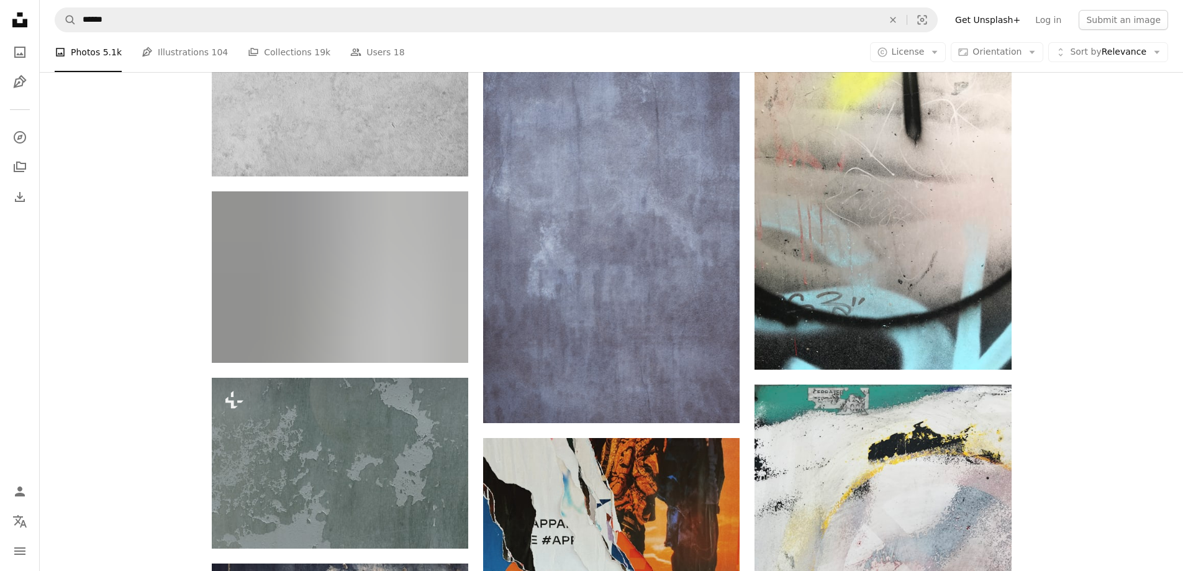
scroll to position [4543, 0]
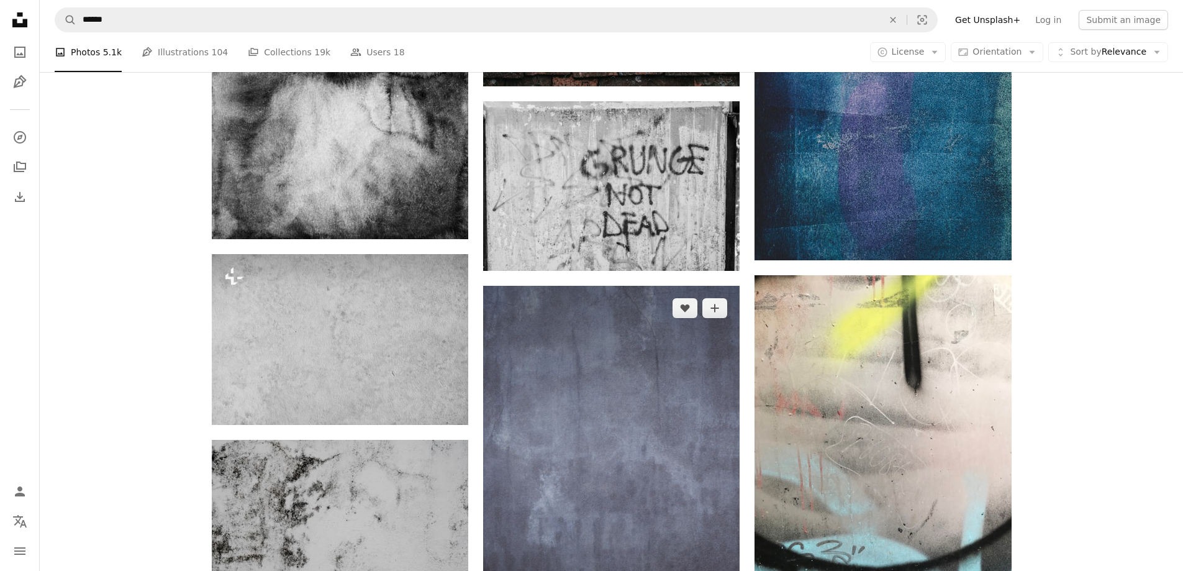
click at [672, 364] on img at bounding box center [611, 478] width 256 height 385
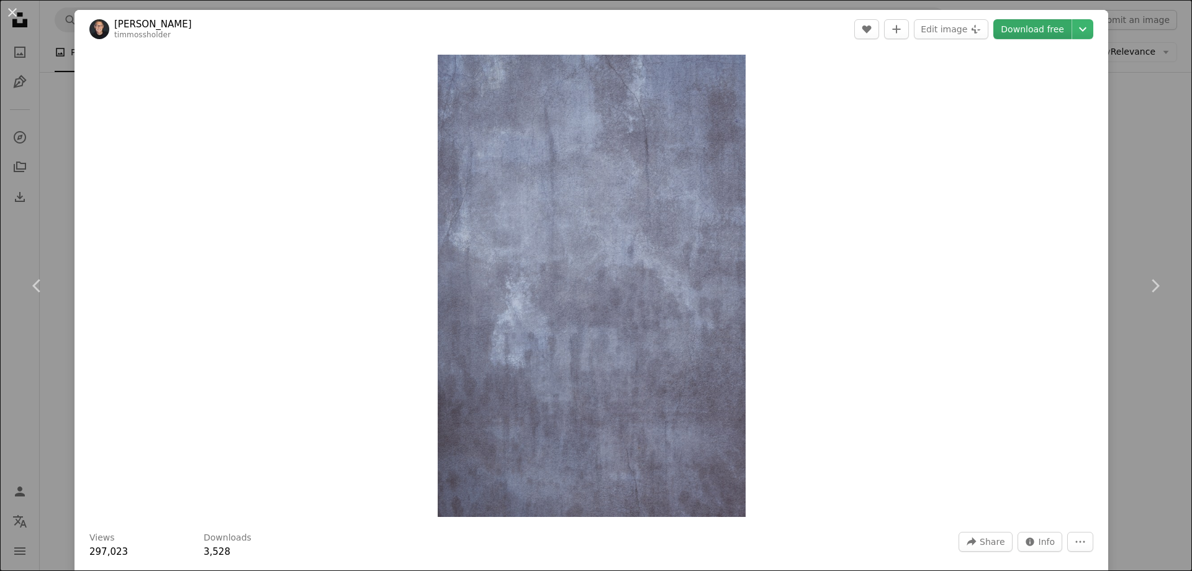
click at [1026, 30] on link "Download free" at bounding box center [1032, 29] width 78 height 20
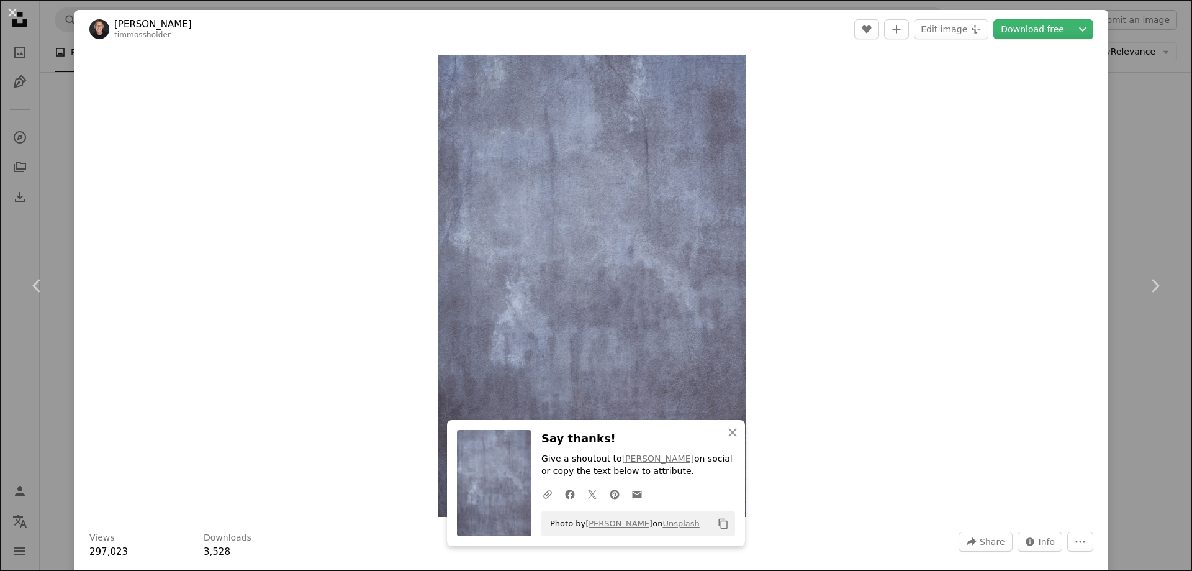
click at [42, 369] on div "An X shape Chevron left Chevron right An X shape Close Say thanks! Give a shout…" at bounding box center [596, 285] width 1192 height 571
